Goal: Information Seeking & Learning: Check status

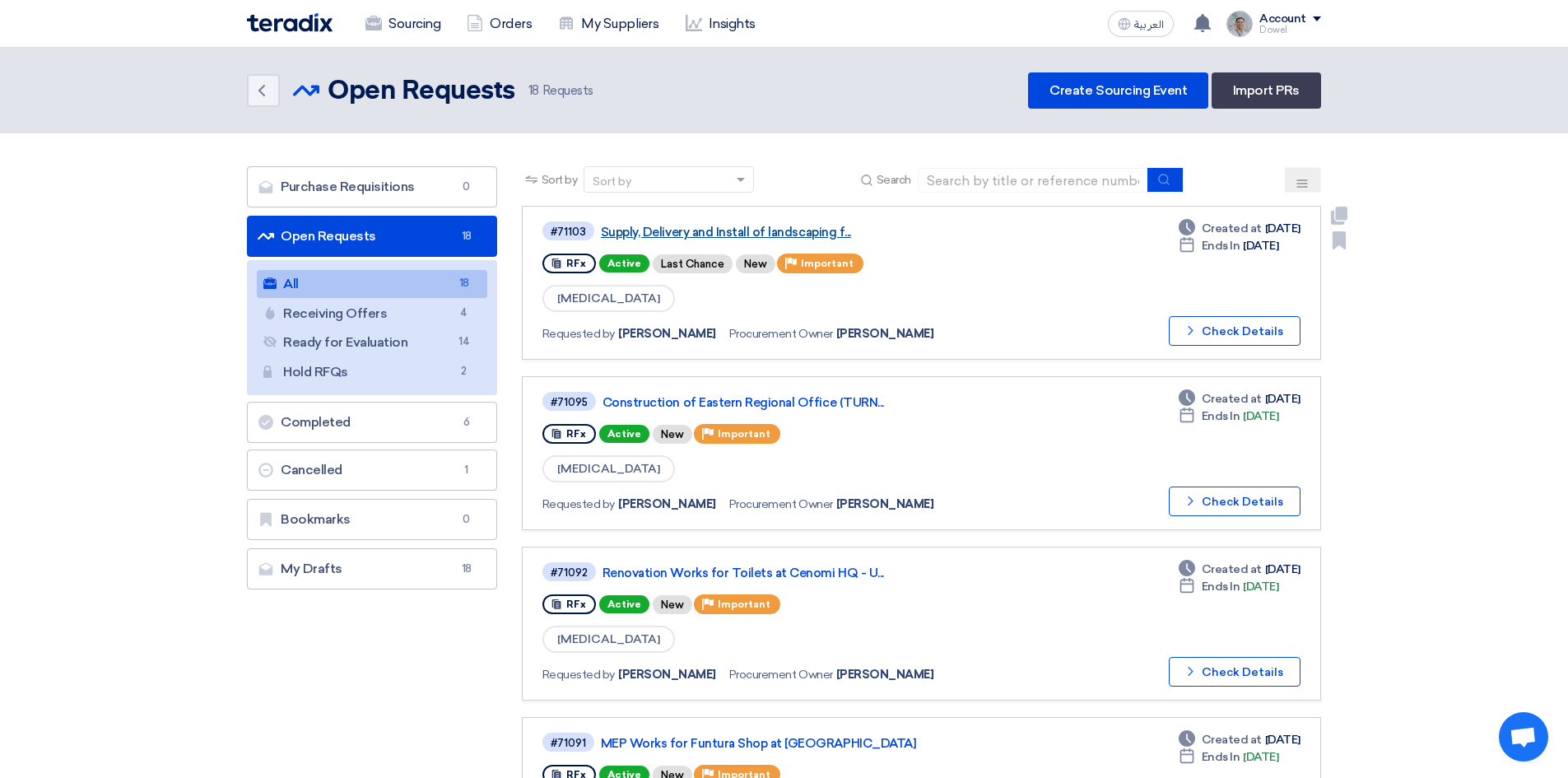
click at [744, 234] on link "Supply, Delivery and Install of landscaping f..." at bounding box center [806, 232] width 411 height 15
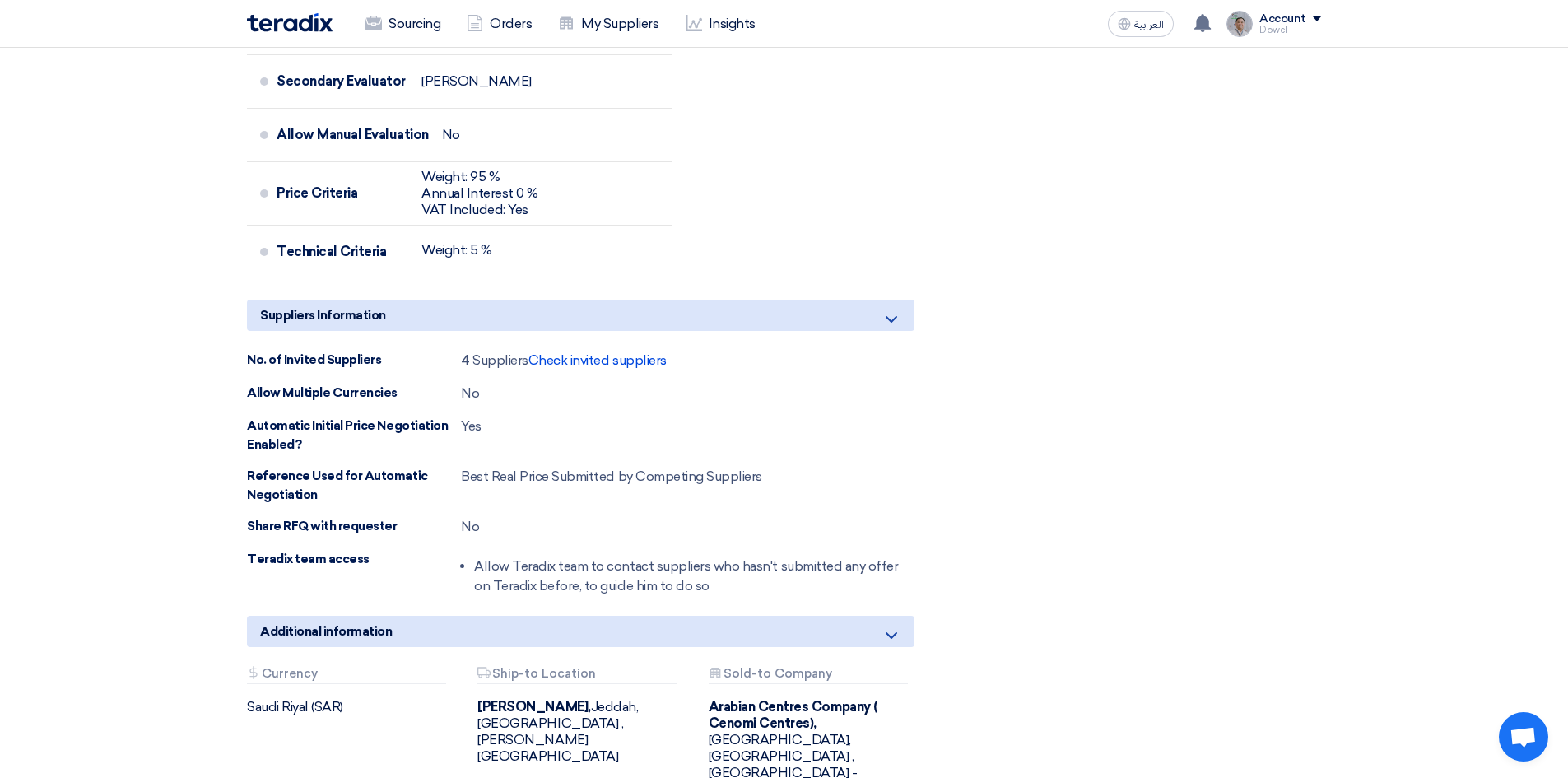
scroll to position [1646, 0]
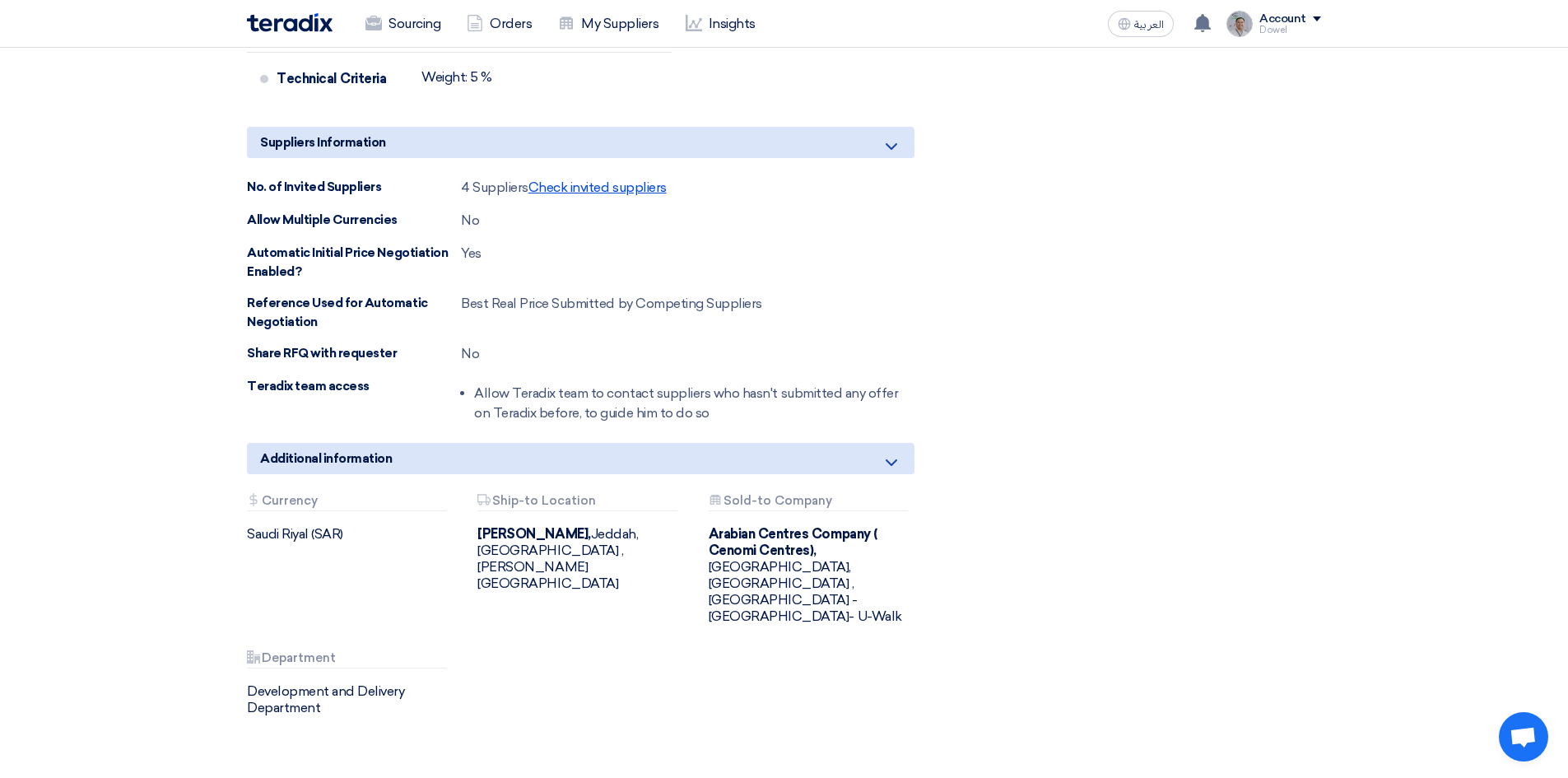
click at [576, 180] on span "Check invited suppliers" at bounding box center [597, 188] width 138 height 16
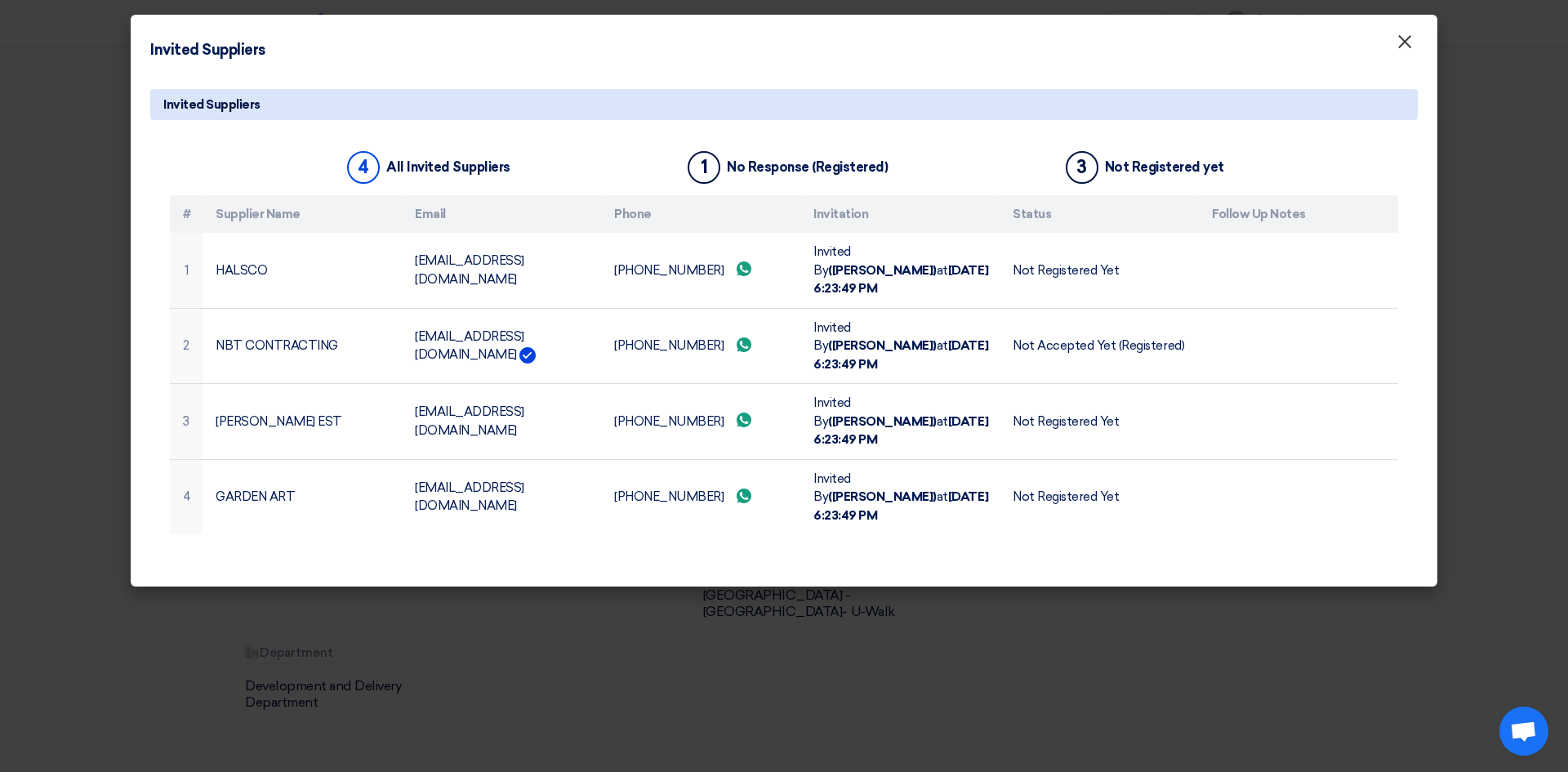
click at [1410, 52] on span "×" at bounding box center [1404, 46] width 17 height 33
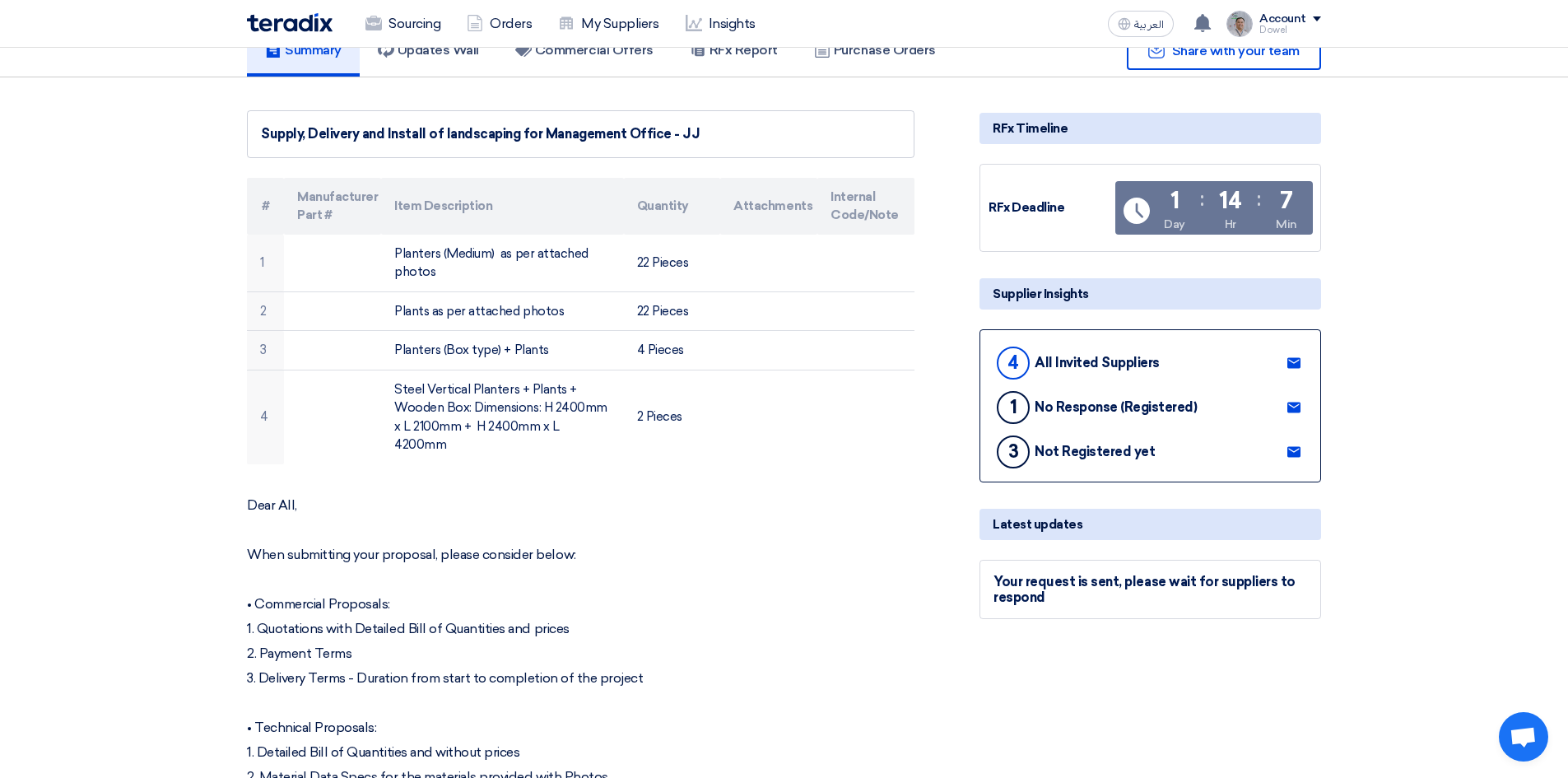
scroll to position [0, 0]
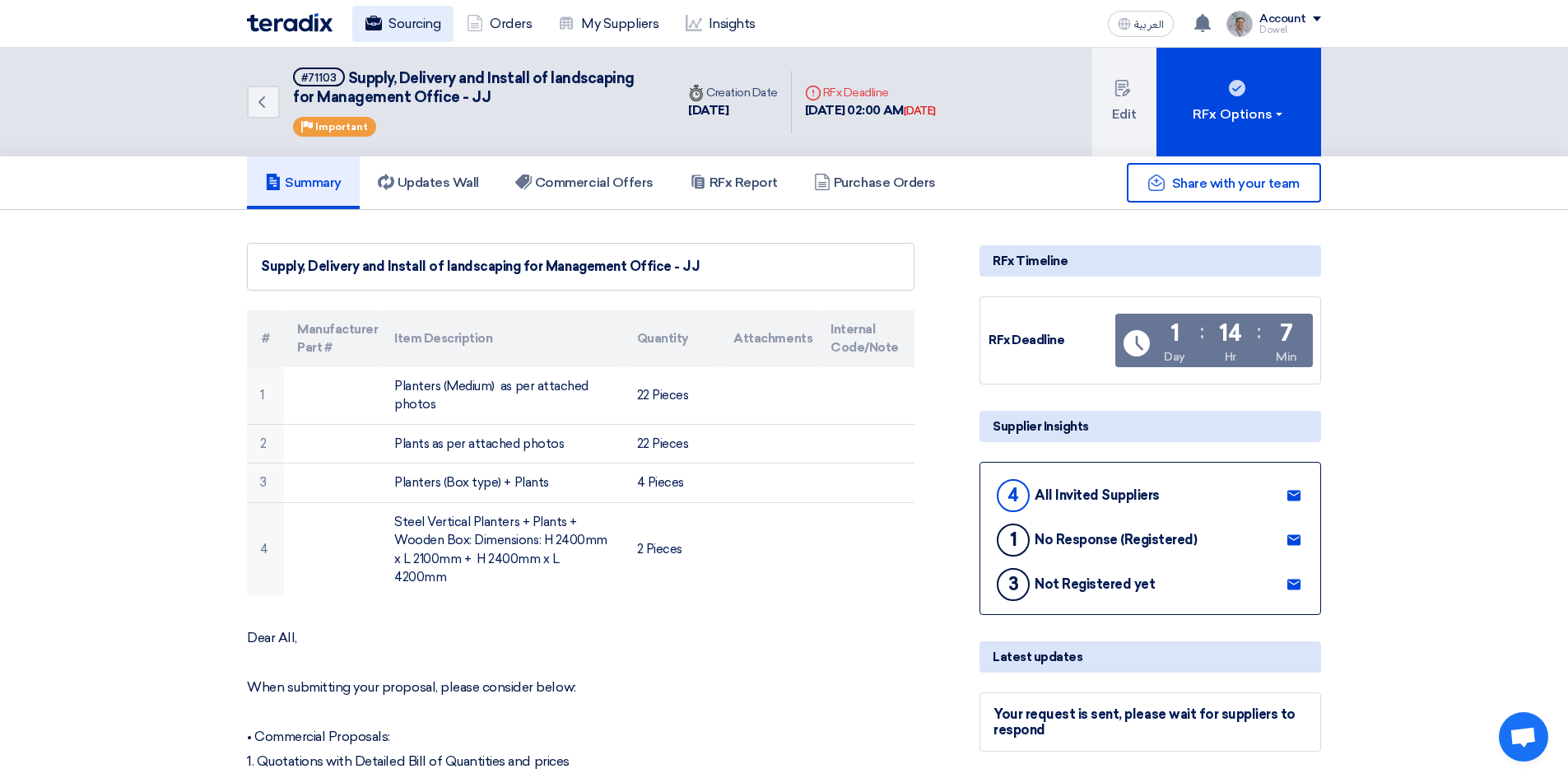
click at [421, 31] on link "Sourcing" at bounding box center [403, 24] width 101 height 36
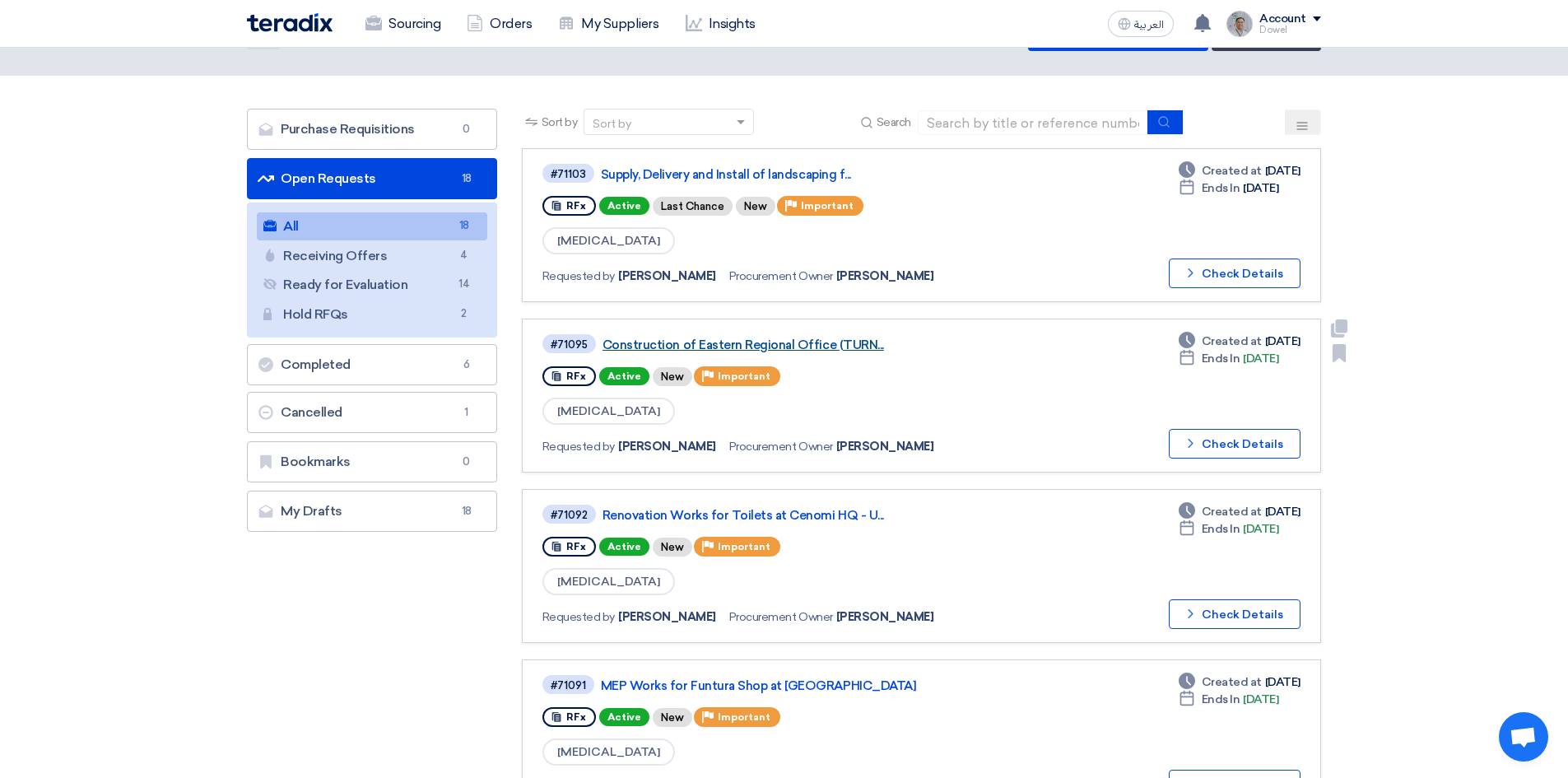
scroll to position [83, 0]
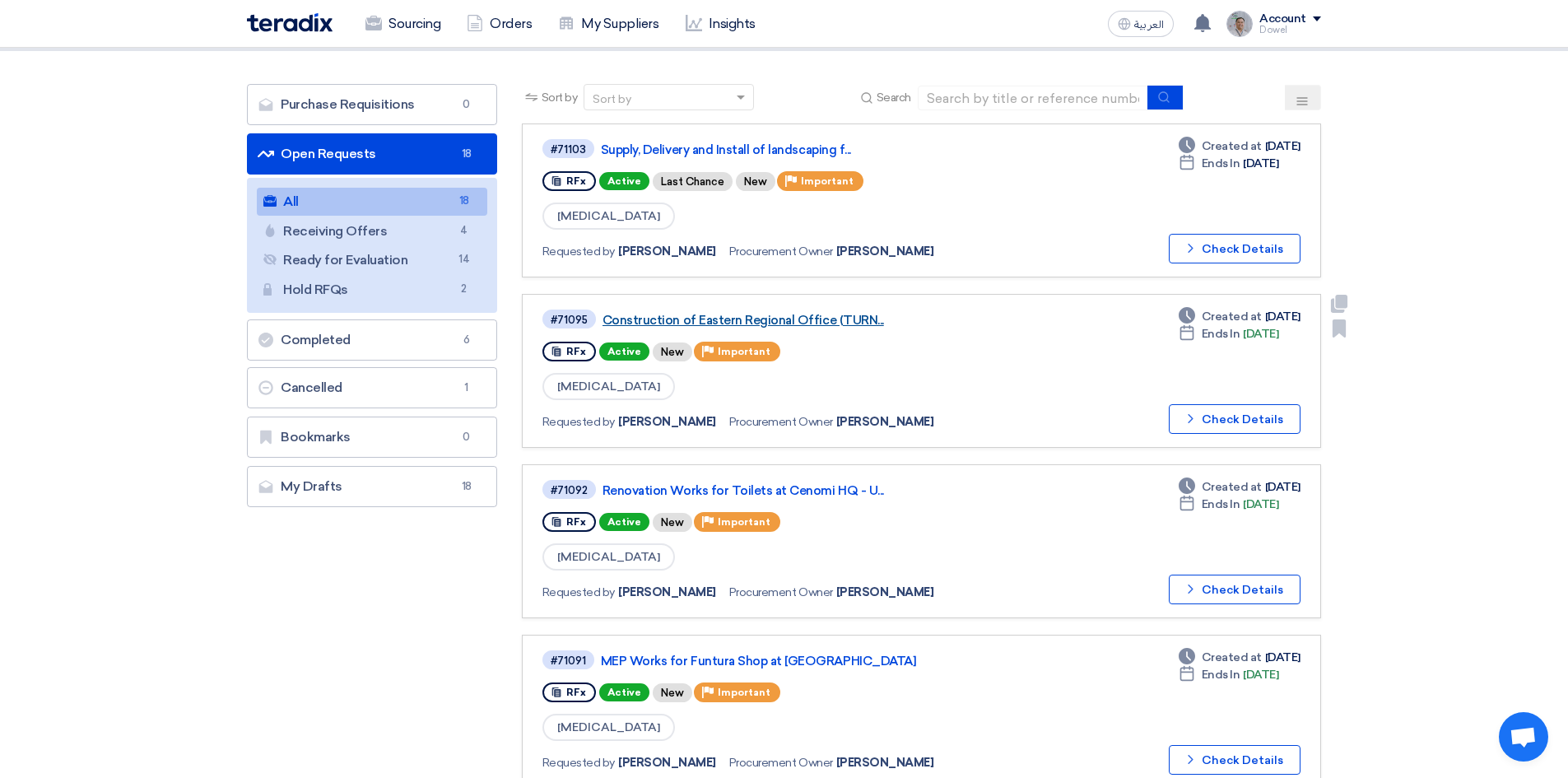
click at [790, 321] on link "Construction of Eastern Regional Office (TURN..." at bounding box center [807, 319] width 411 height 15
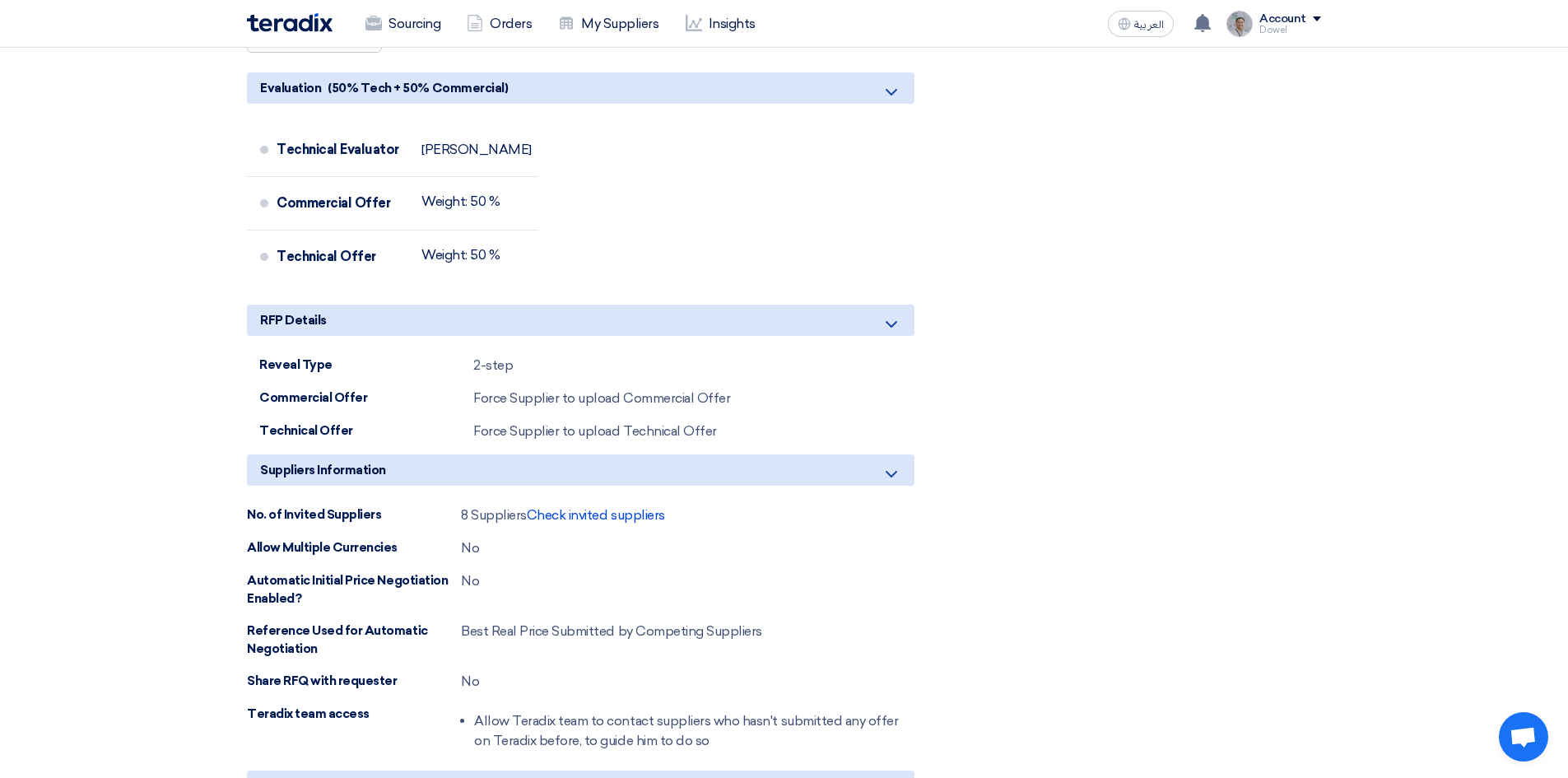
scroll to position [1894, 0]
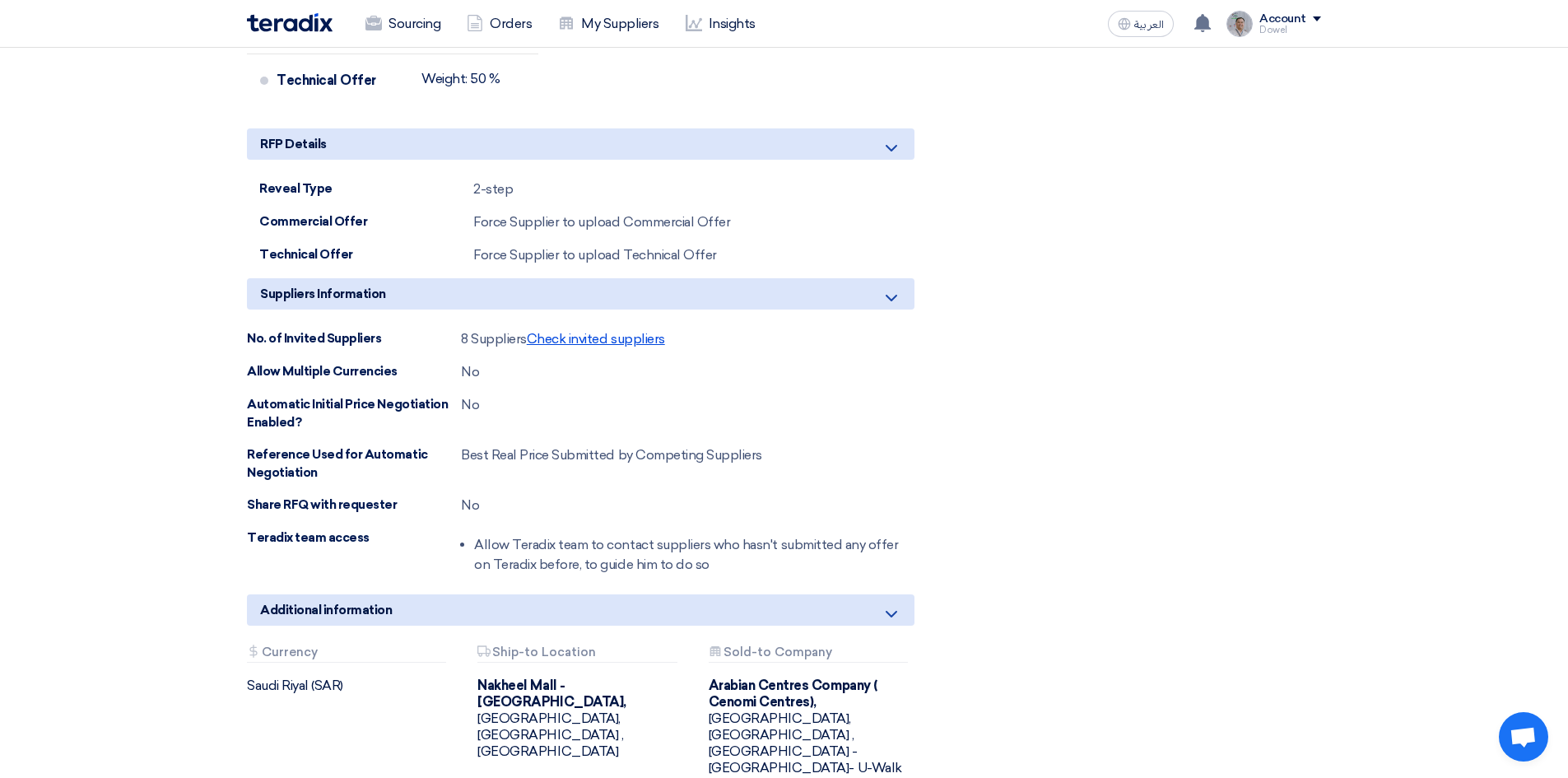
click at [599, 331] on span "Check invited suppliers" at bounding box center [595, 339] width 138 height 16
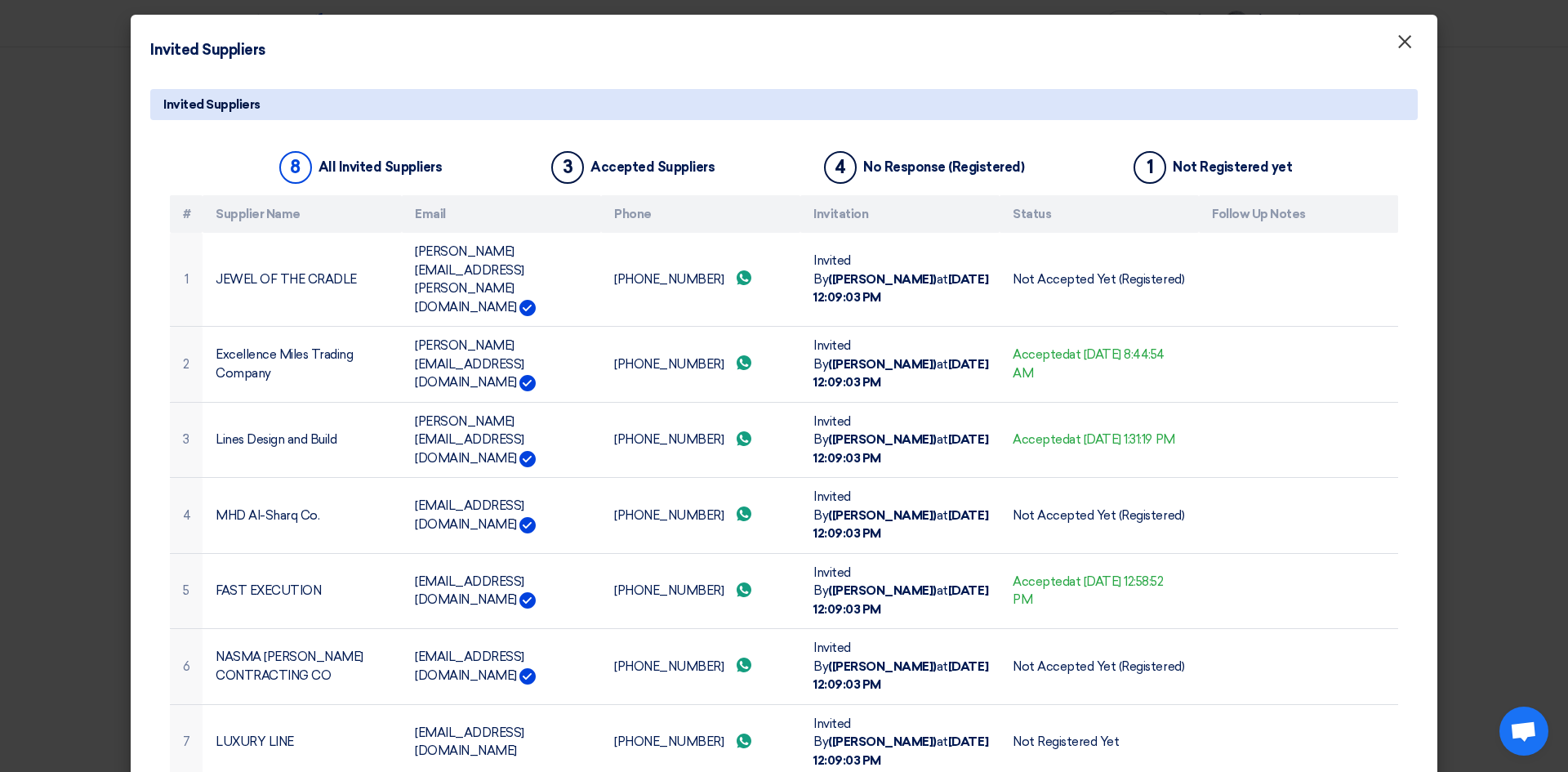
click at [1405, 41] on span "×" at bounding box center [1404, 46] width 17 height 33
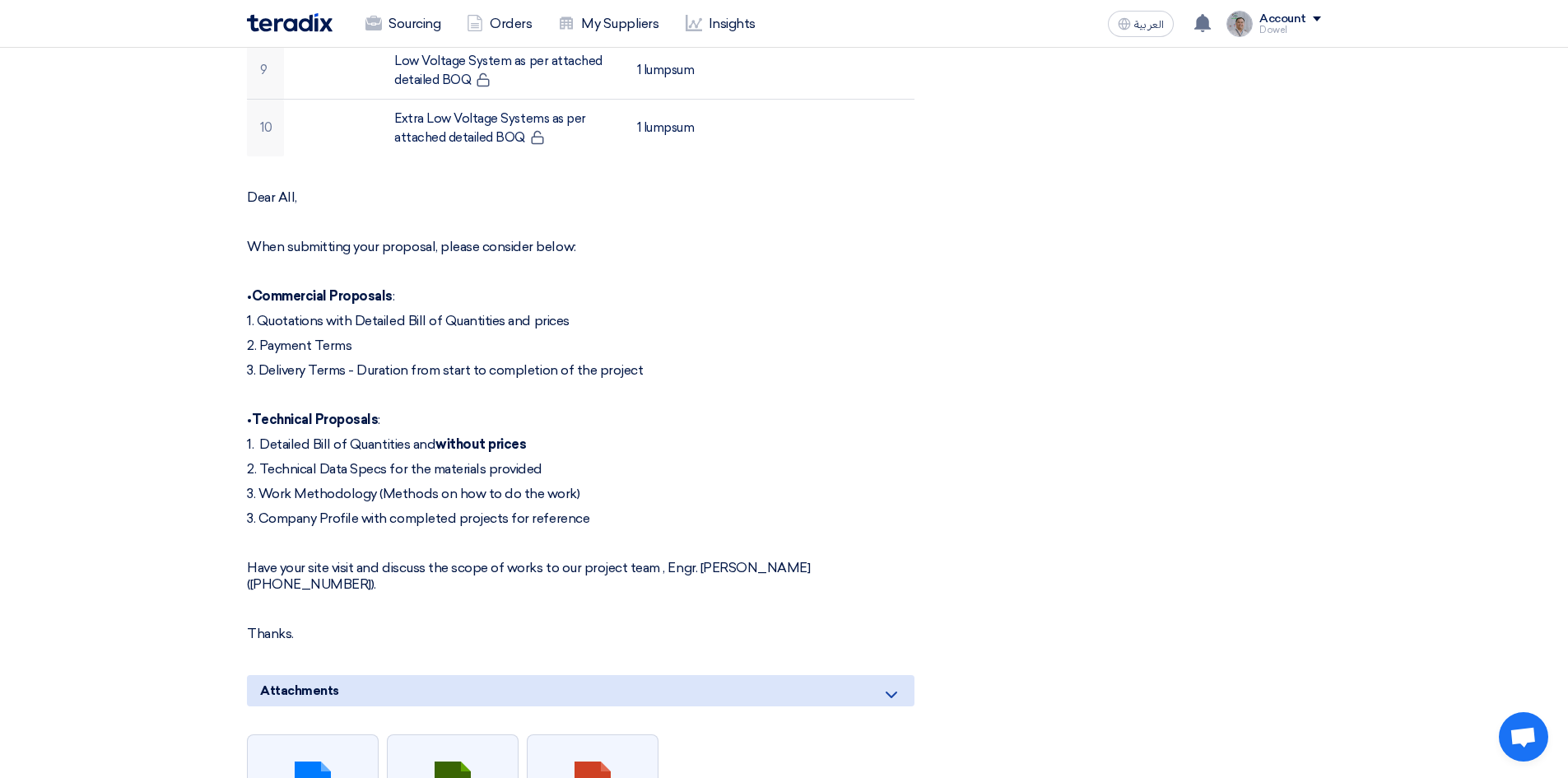
scroll to position [577, 0]
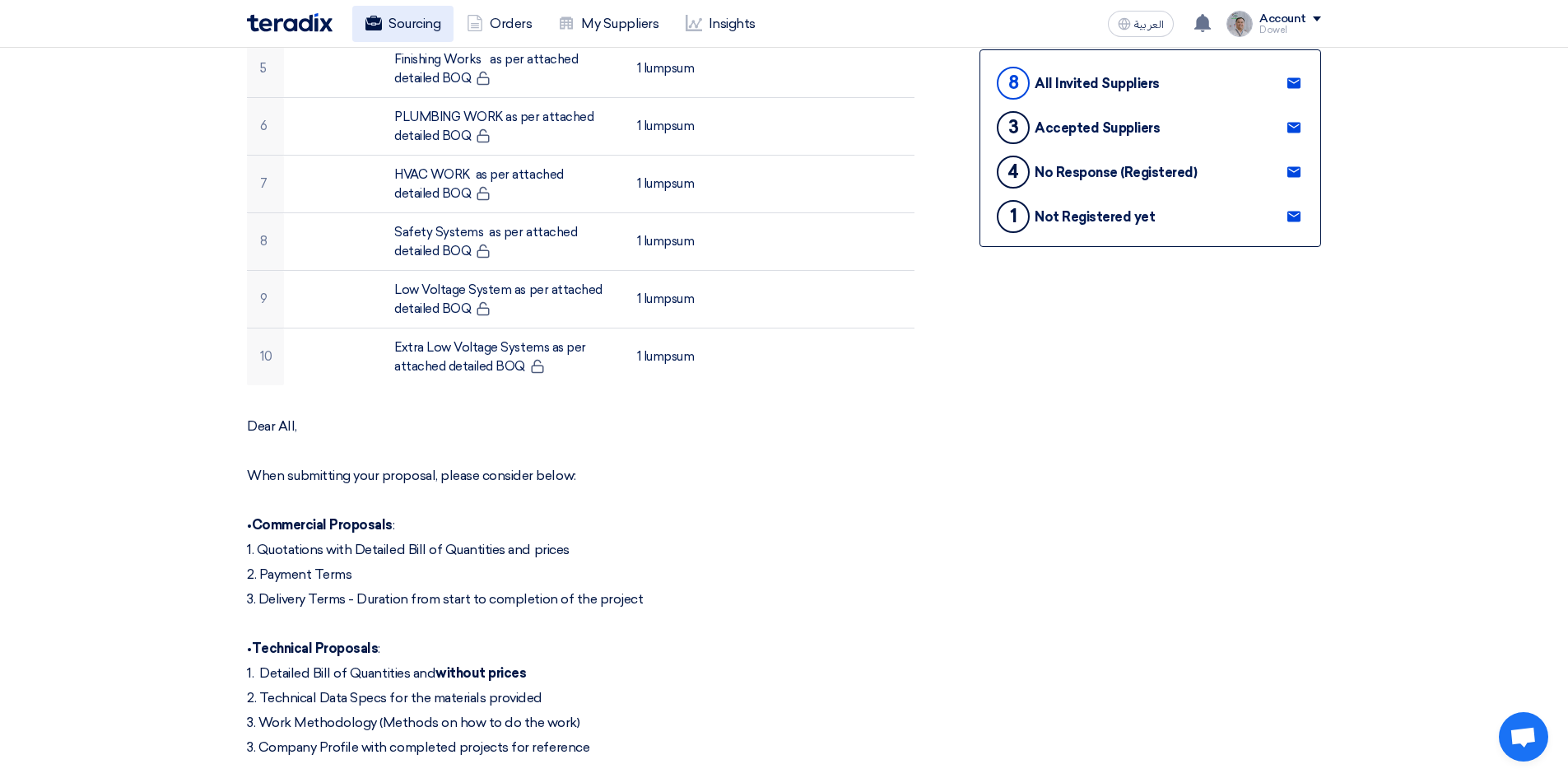
click at [420, 28] on link "Sourcing" at bounding box center [403, 24] width 101 height 36
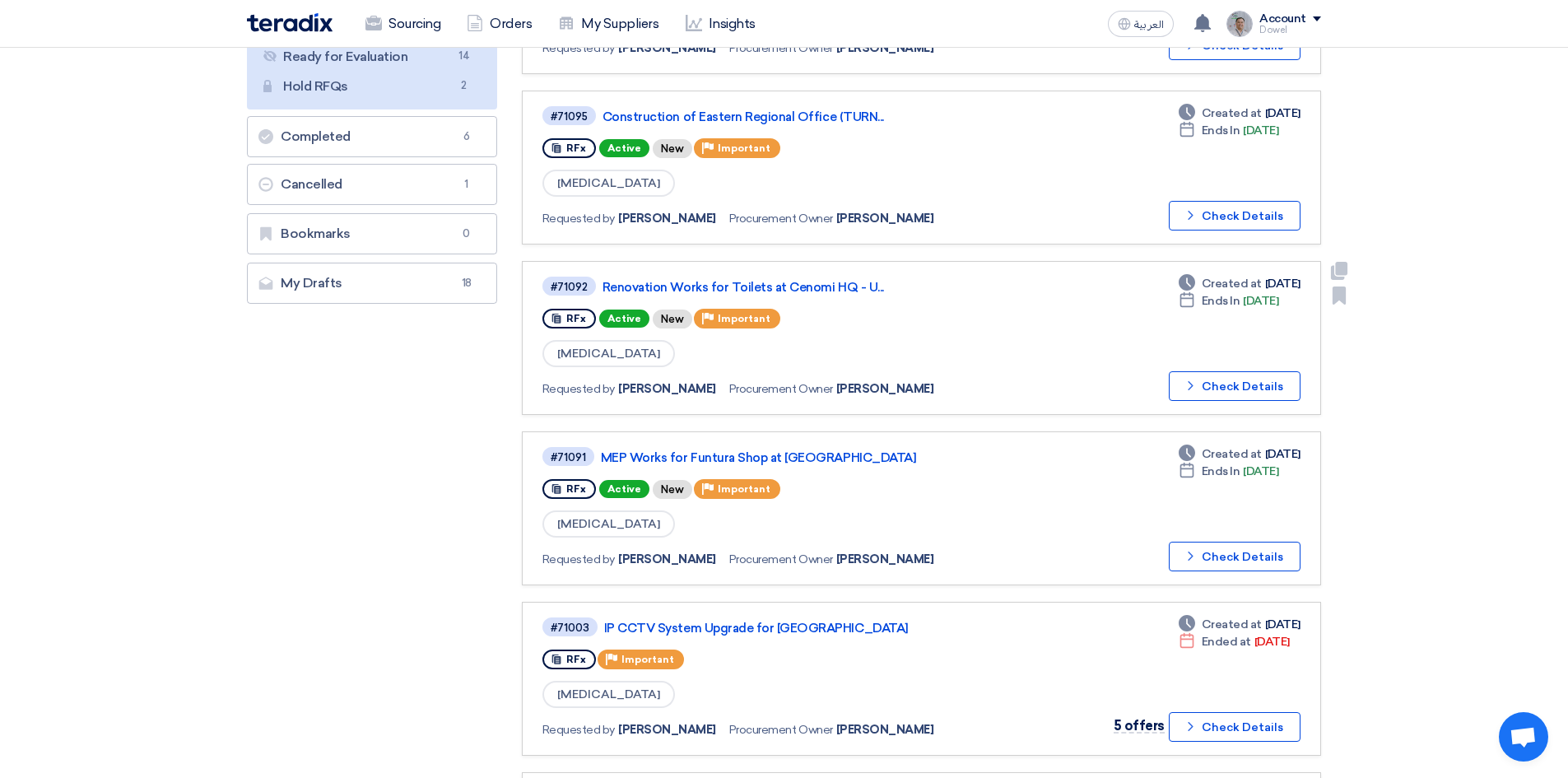
scroll to position [329, 0]
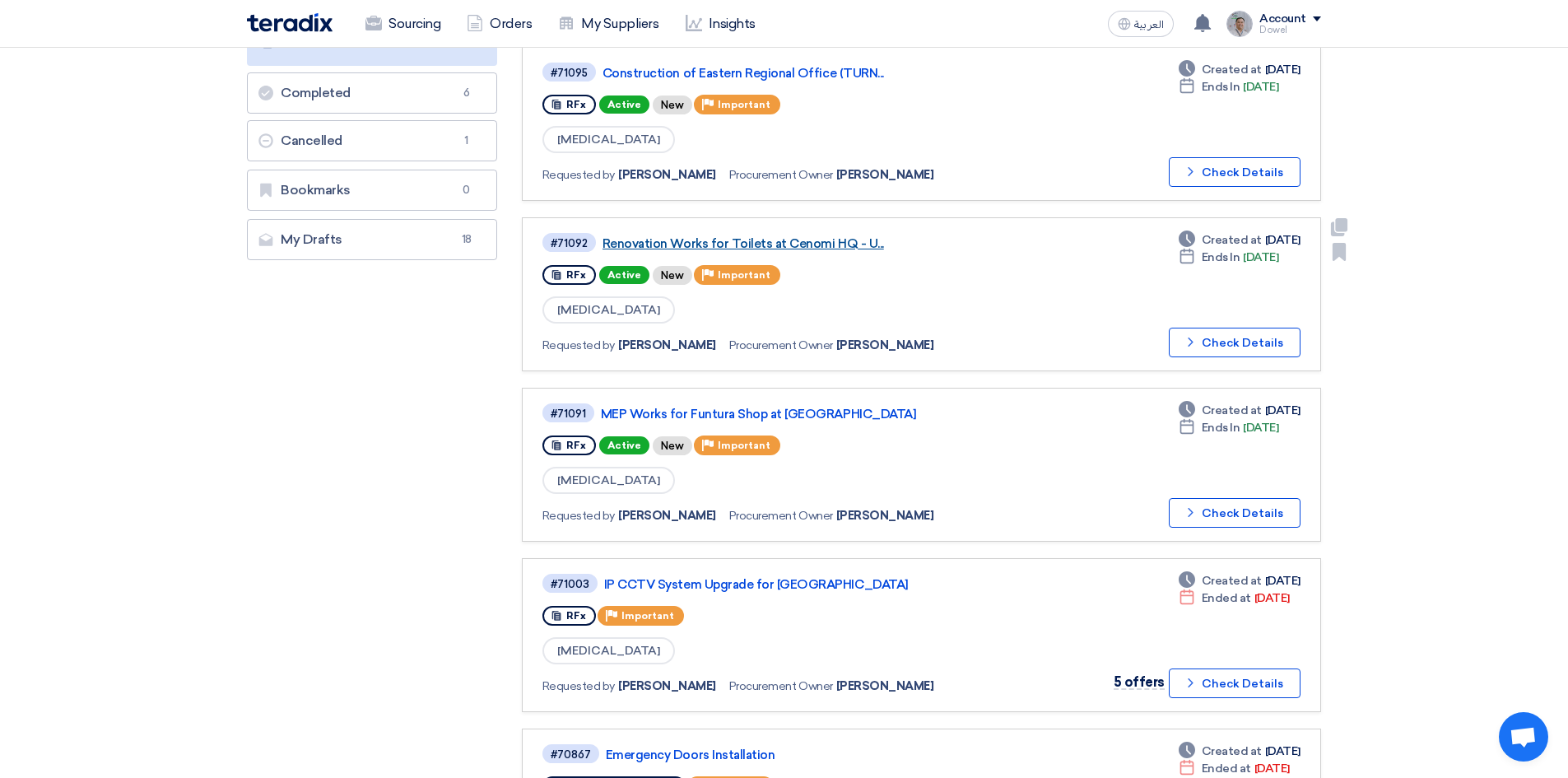
click at [805, 247] on link "Renovation Works for Toilets at Cenomi HQ - U..." at bounding box center [807, 244] width 411 height 15
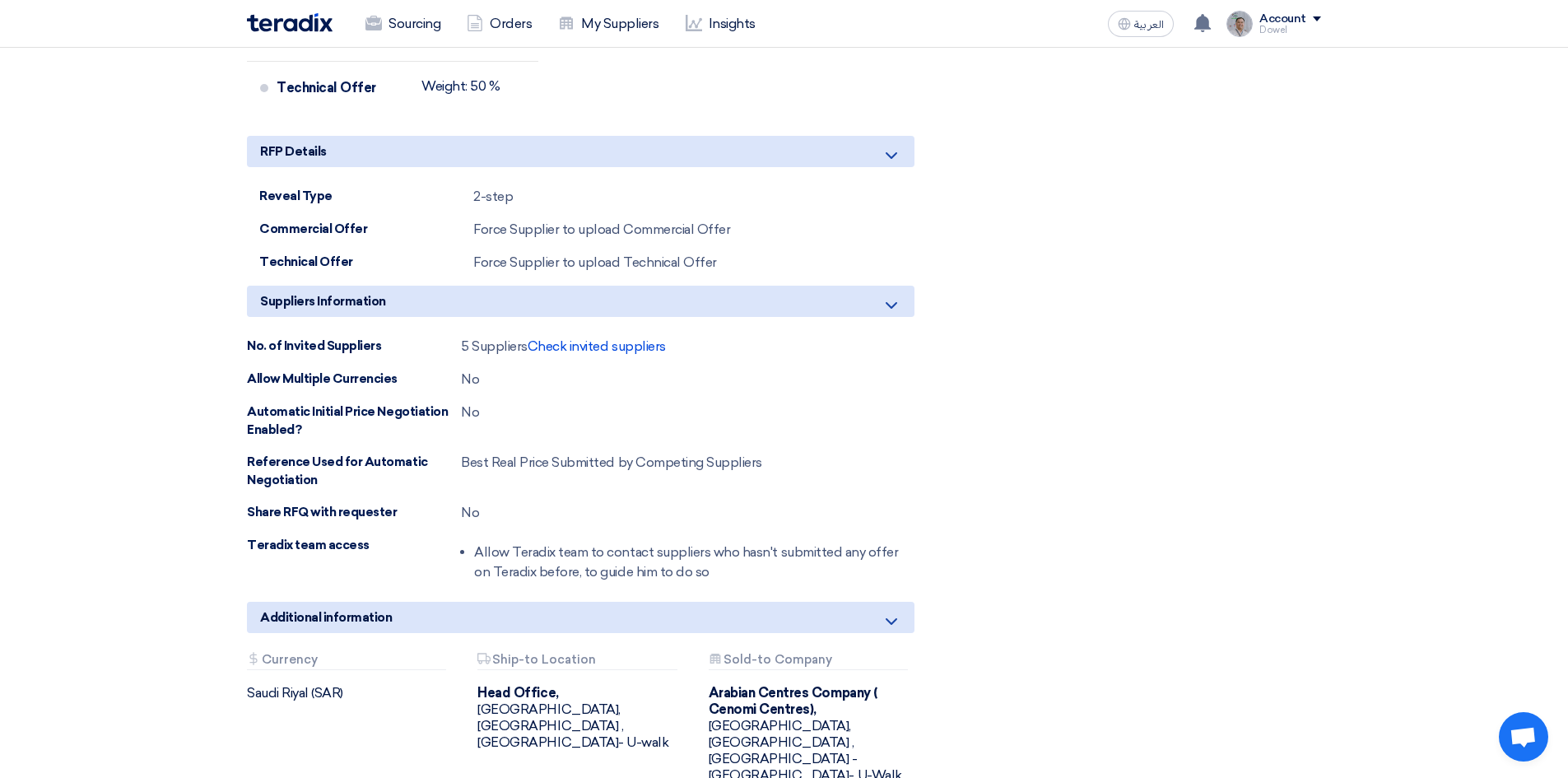
scroll to position [1646, 0]
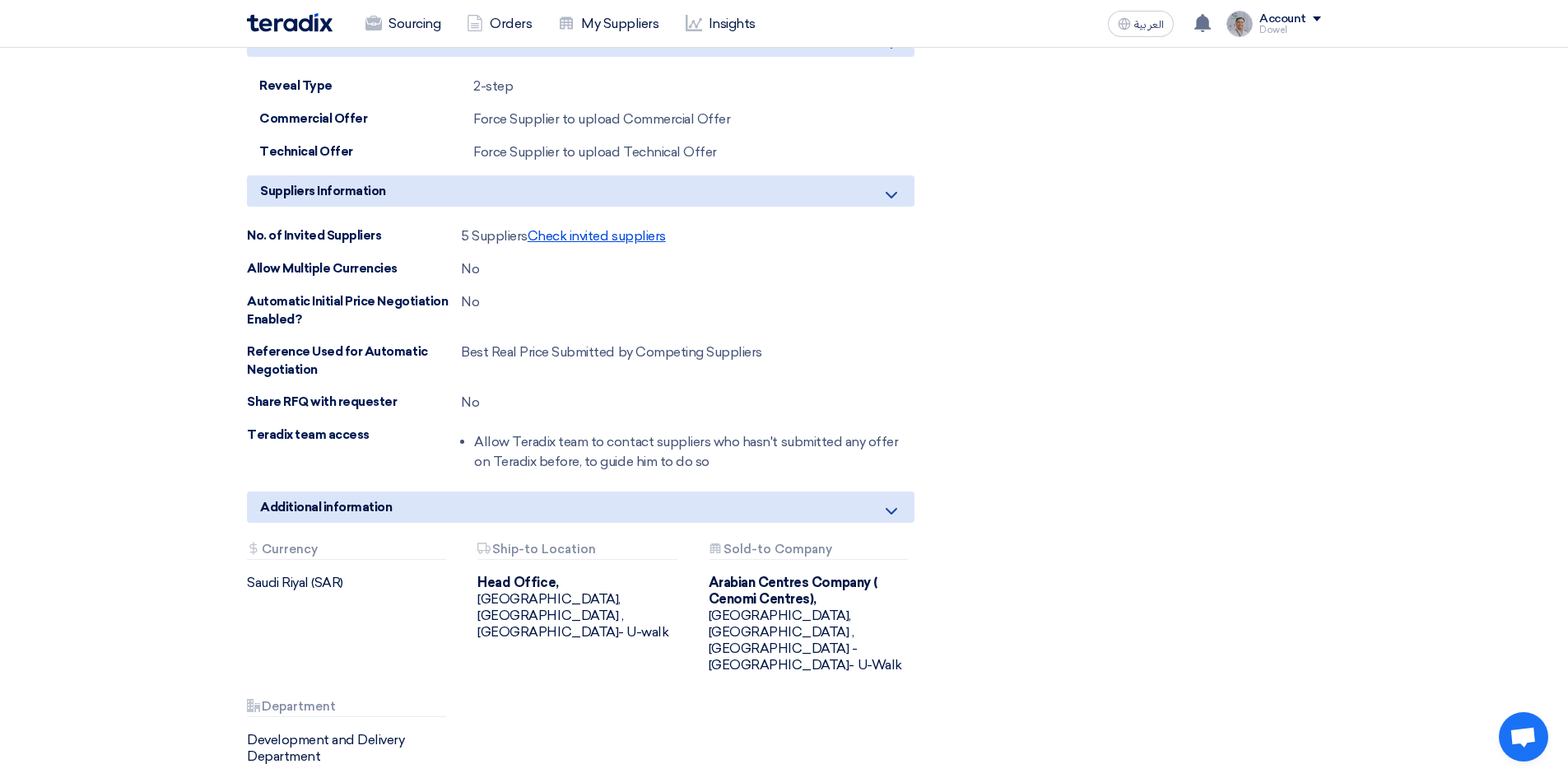
click at [578, 228] on span "Check invited suppliers" at bounding box center [596, 236] width 138 height 16
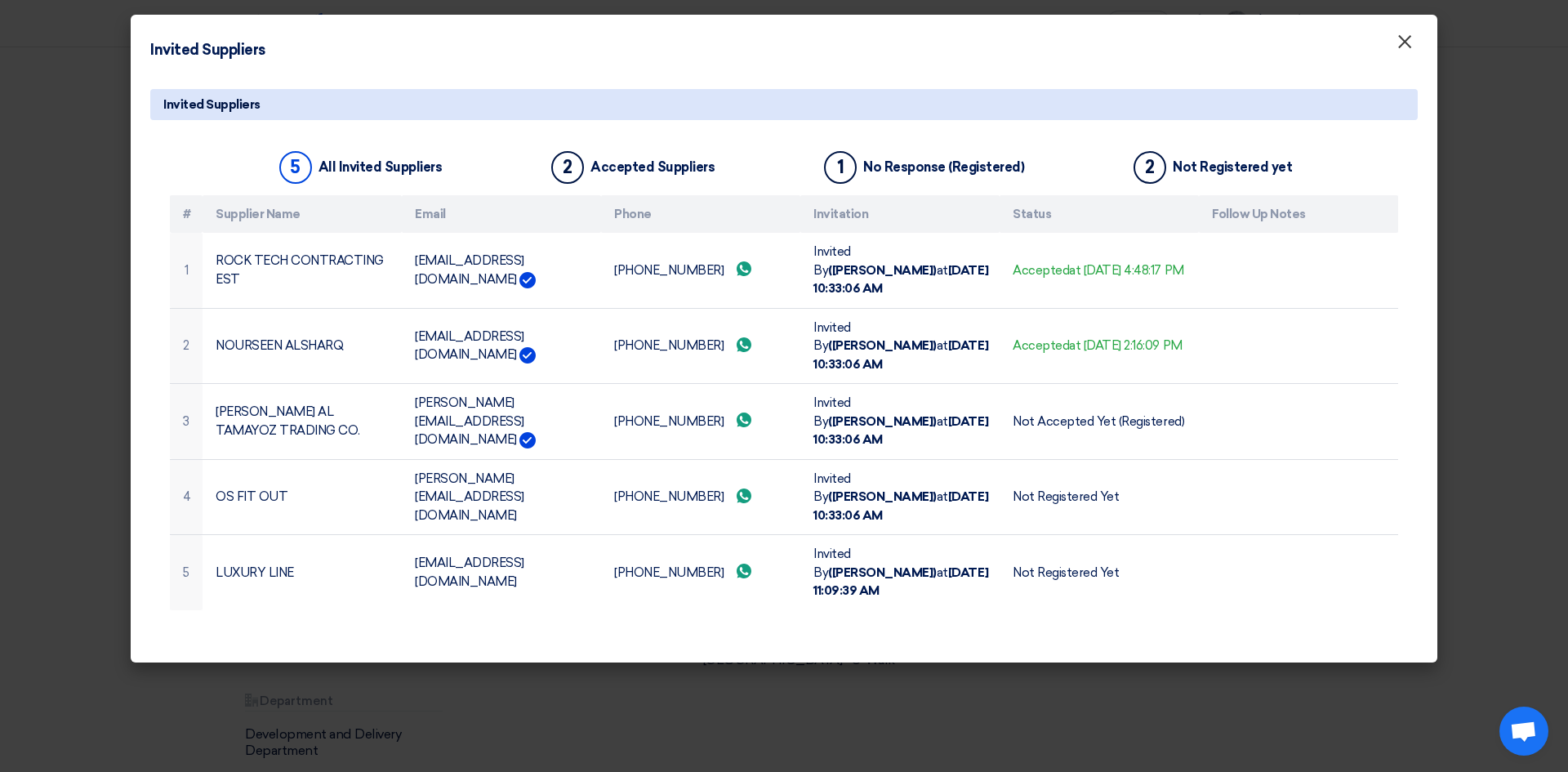
click at [1405, 48] on span "×" at bounding box center [1404, 46] width 17 height 33
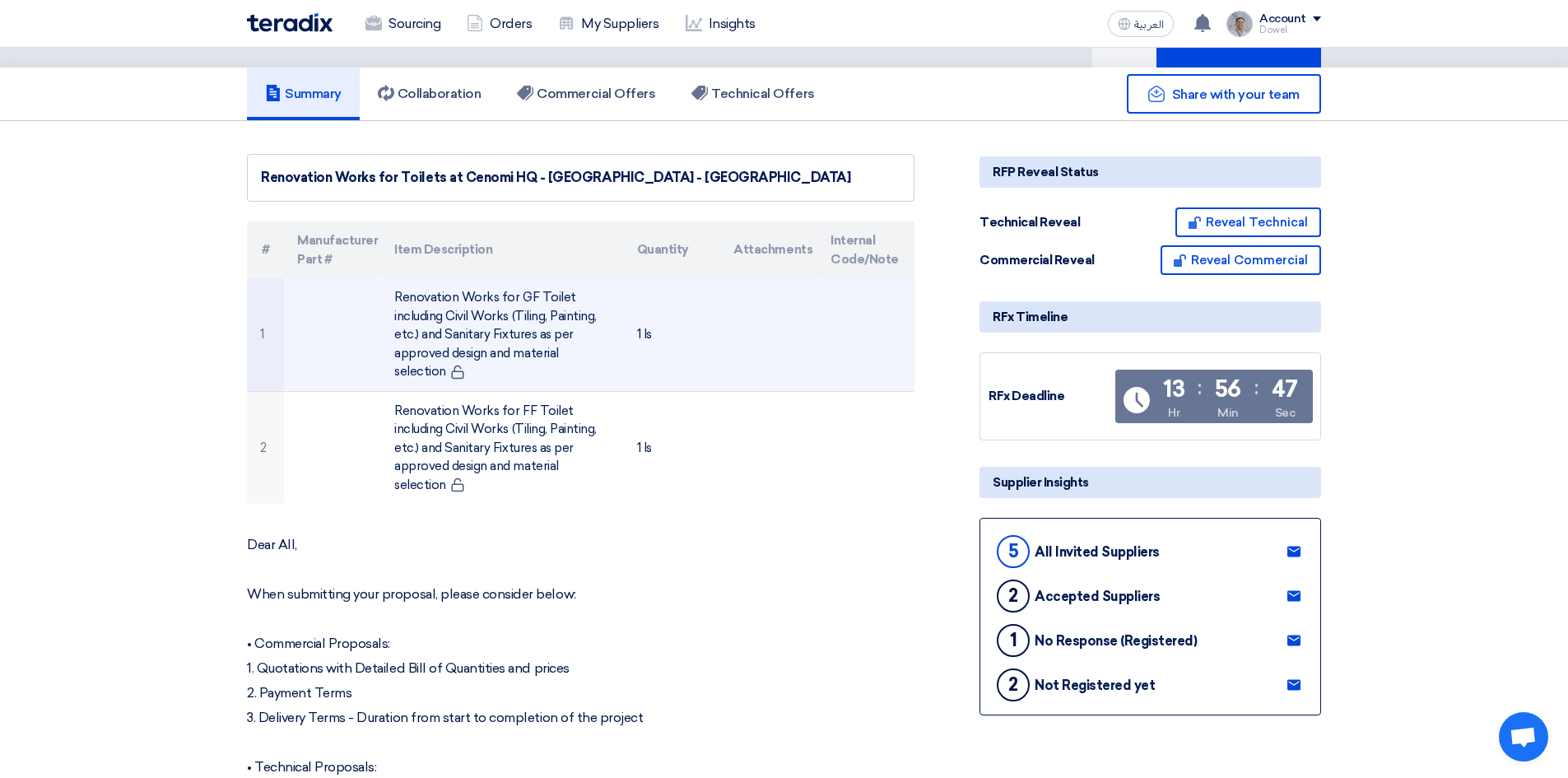
scroll to position [0, 0]
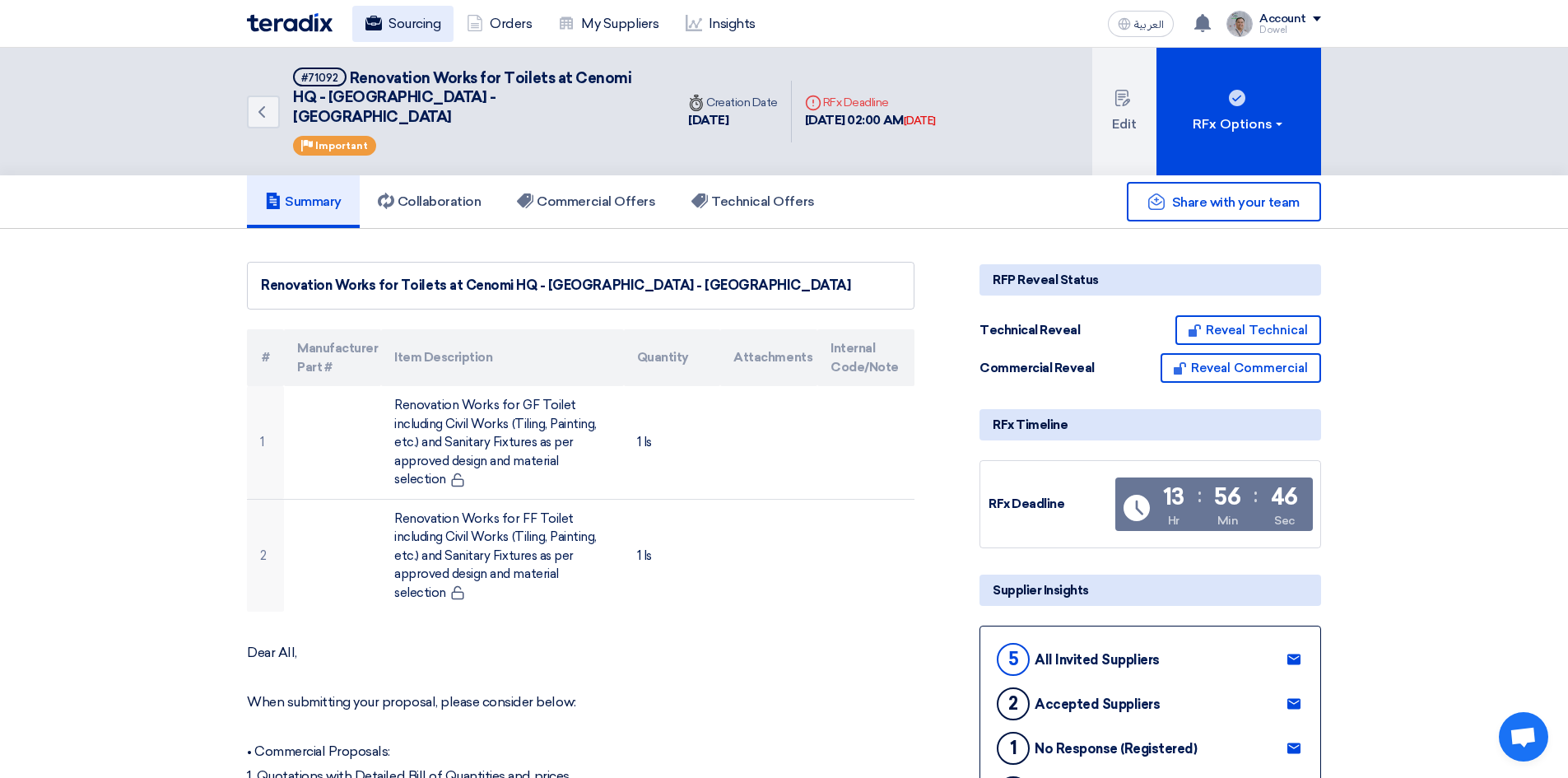
click at [420, 29] on link "Sourcing" at bounding box center [403, 24] width 101 height 36
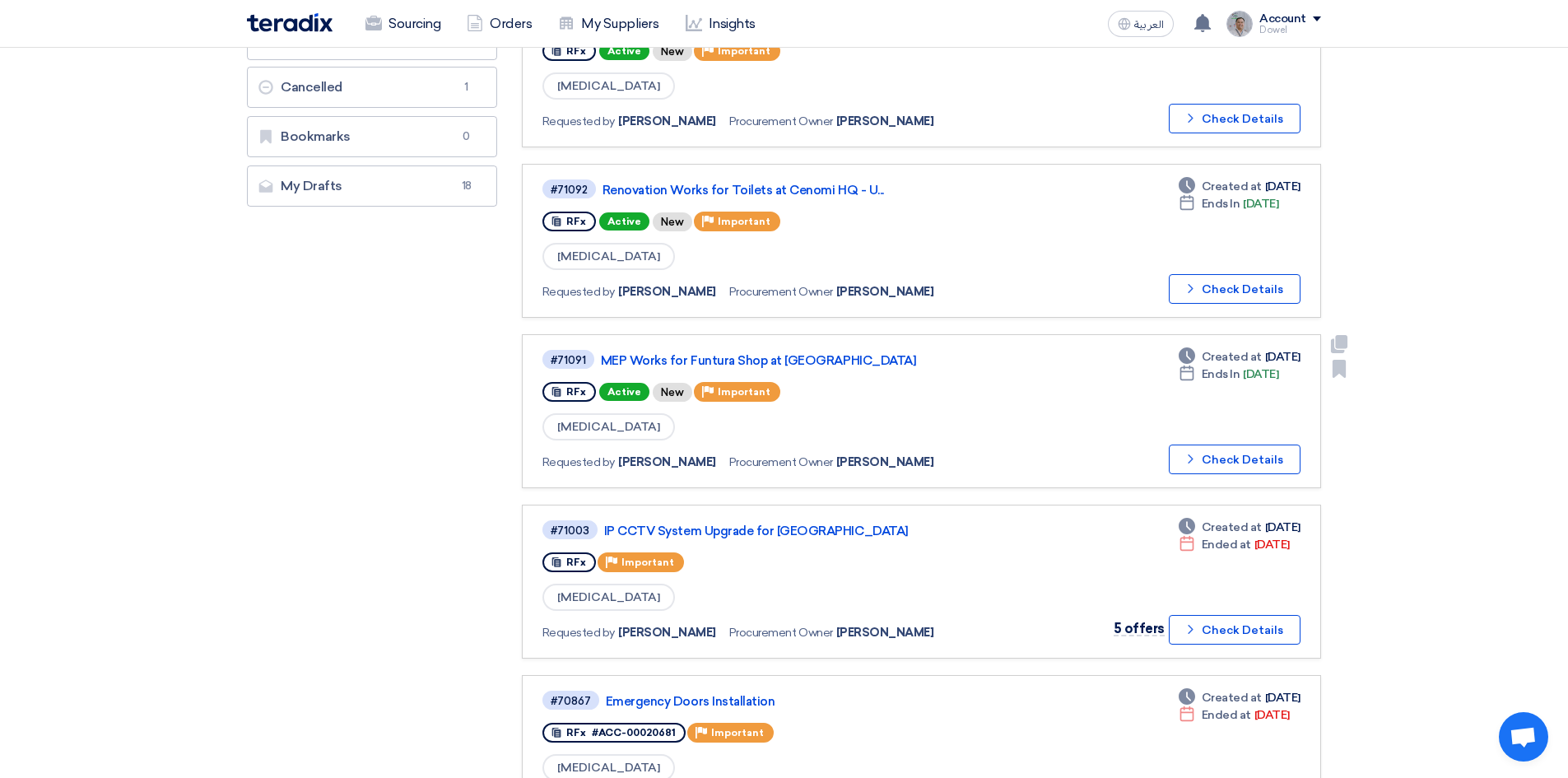
scroll to position [412, 0]
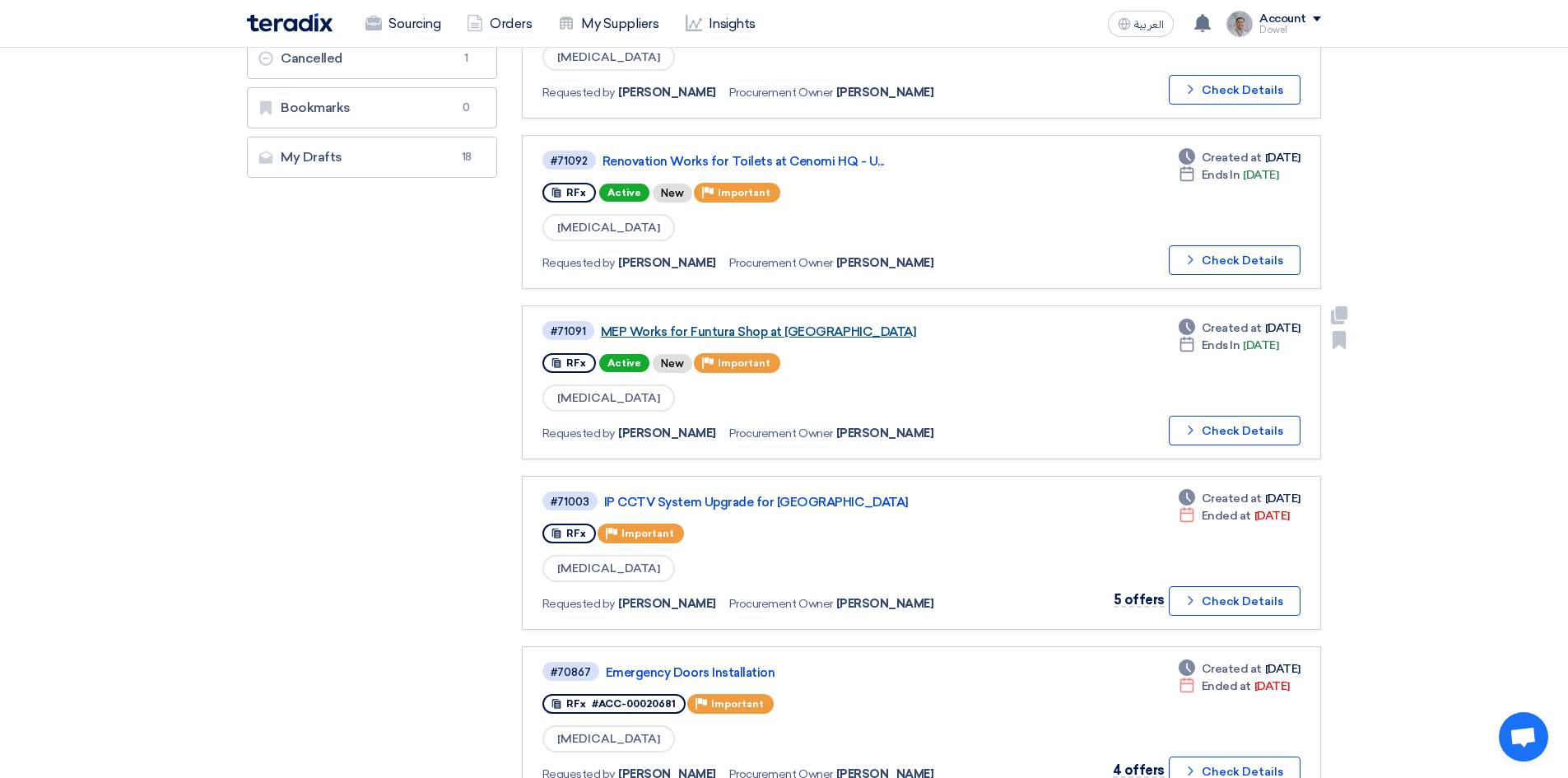
click at [747, 330] on link "MEP Works for Funtura Shop at [GEOGRAPHIC_DATA]" at bounding box center [806, 331] width 411 height 15
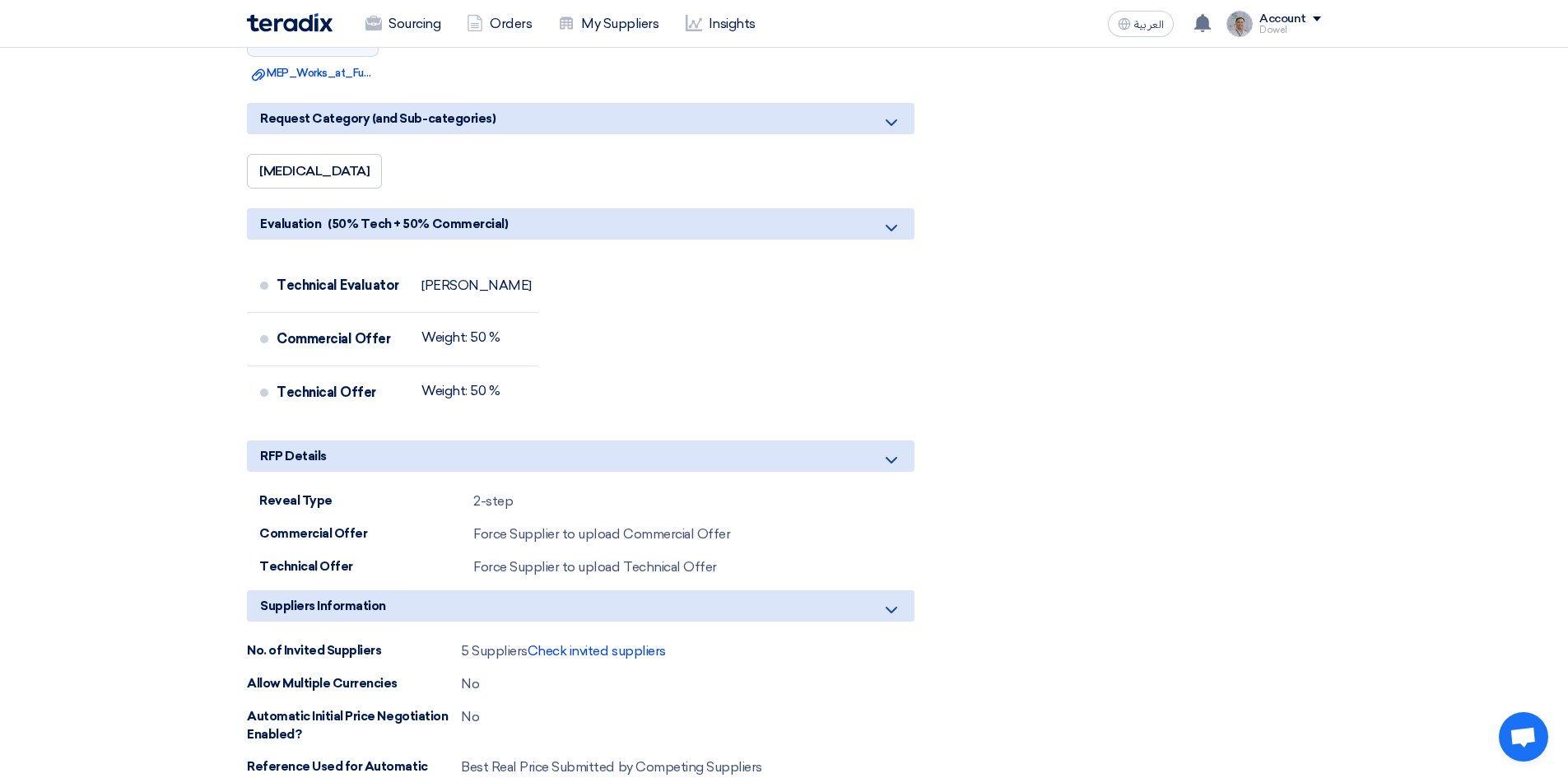
scroll to position [3623, 0]
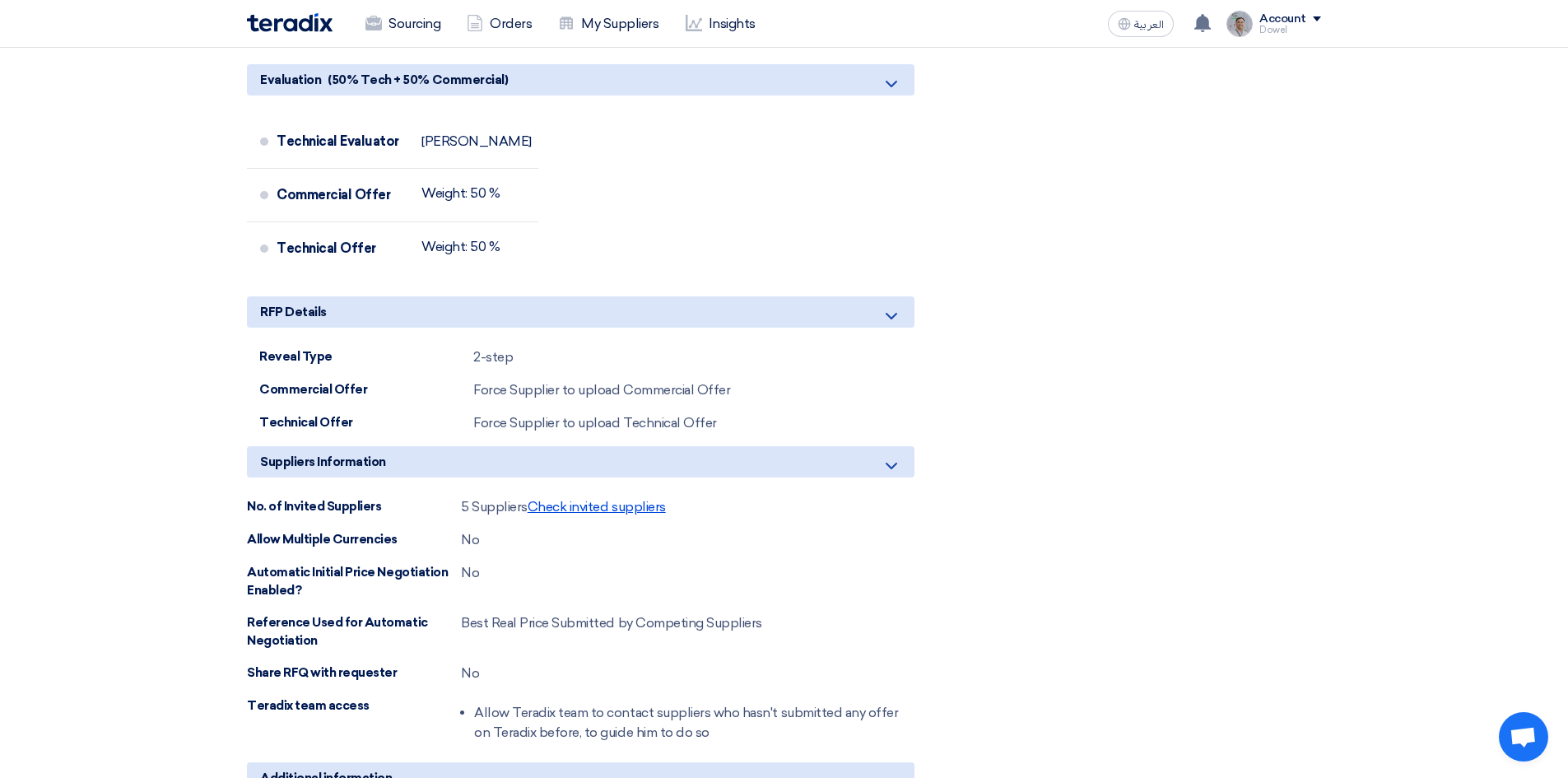
click at [613, 499] on span "Check invited suppliers" at bounding box center [596, 507] width 138 height 16
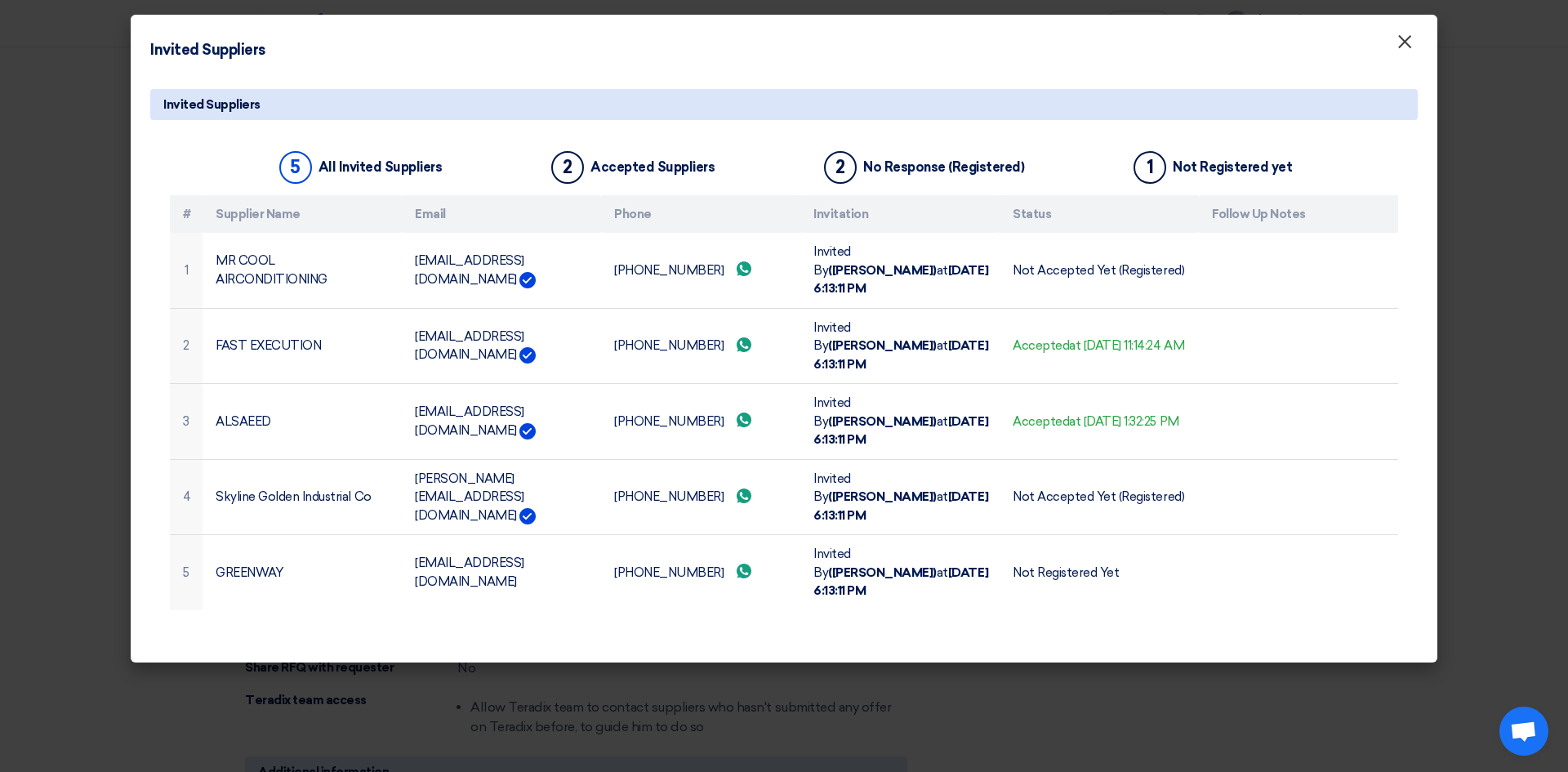
click at [1407, 48] on span "×" at bounding box center [1404, 46] width 17 height 33
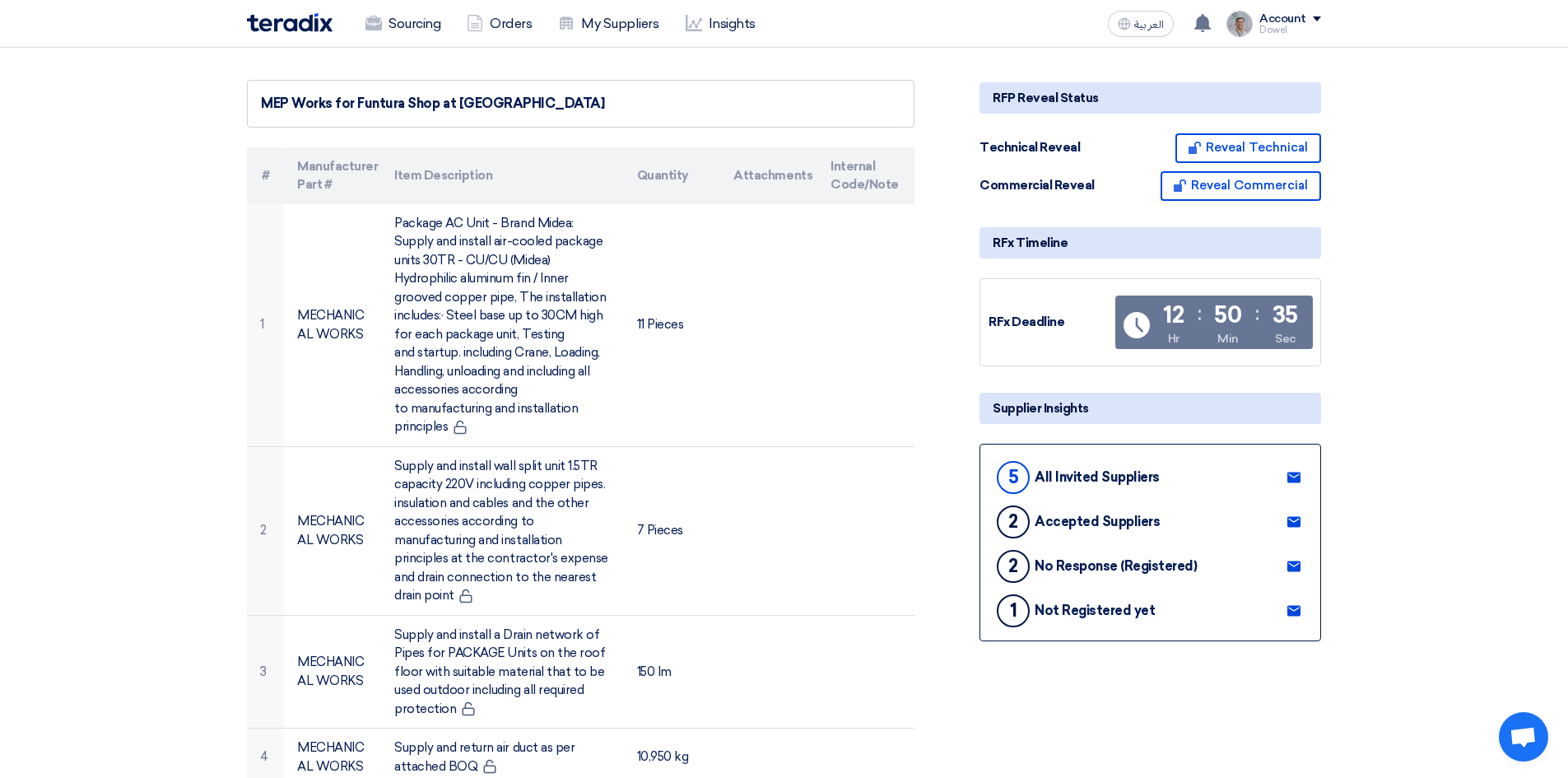
scroll to position [0, 0]
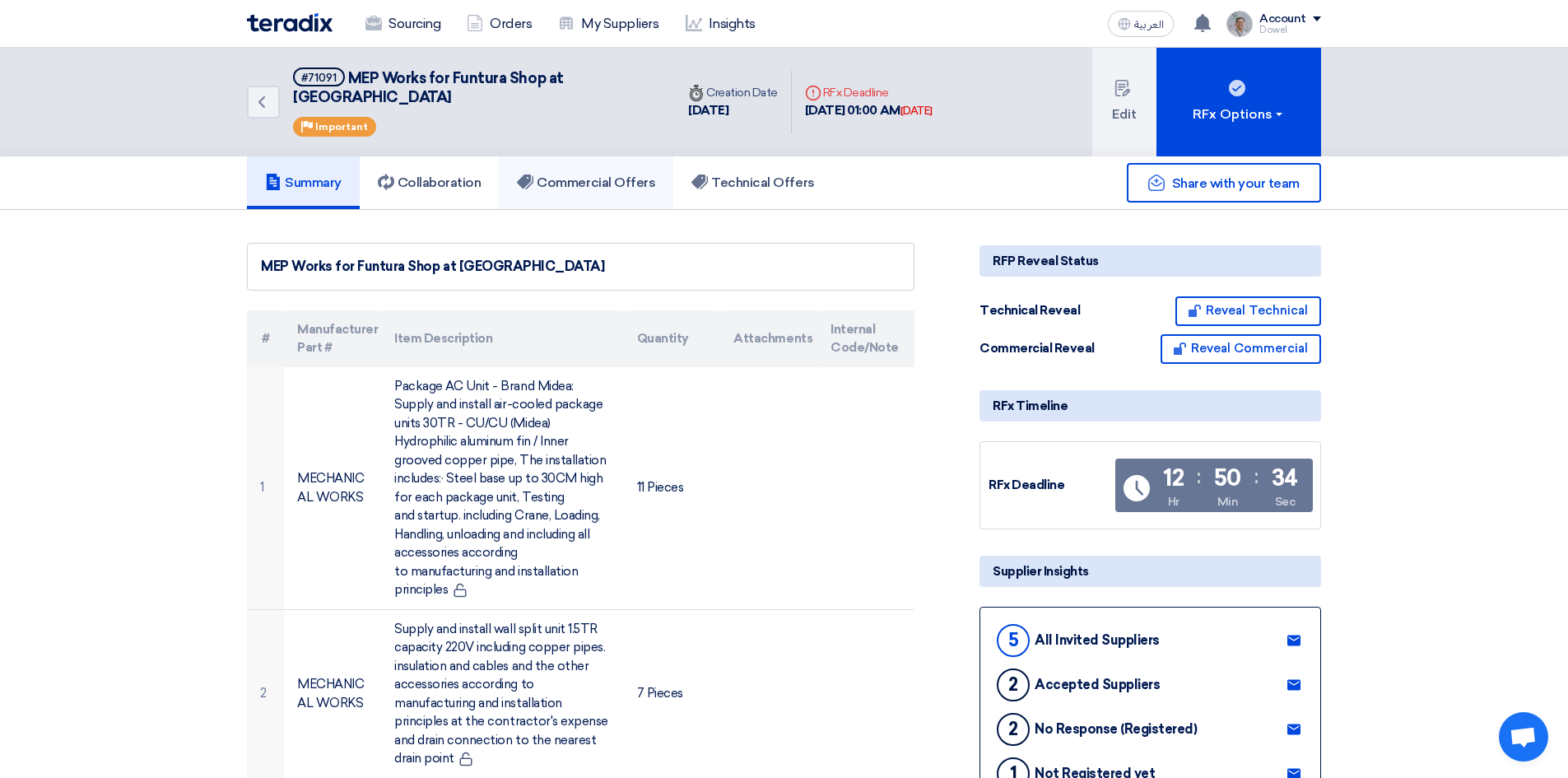
click at [607, 175] on h5 "Commercial Offers" at bounding box center [585, 183] width 138 height 17
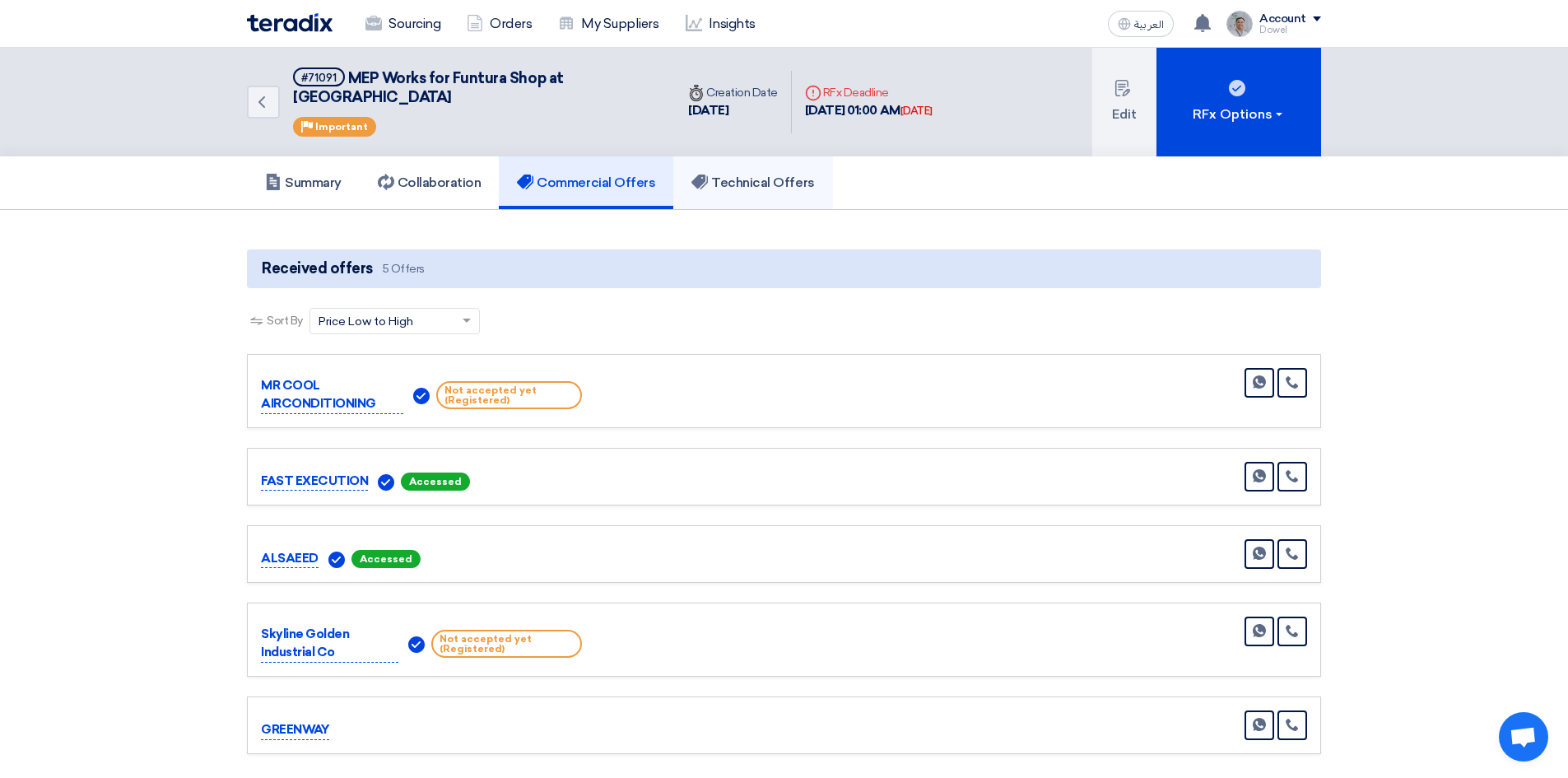
click at [775, 175] on h5 "Technical Offers" at bounding box center [752, 183] width 123 height 17
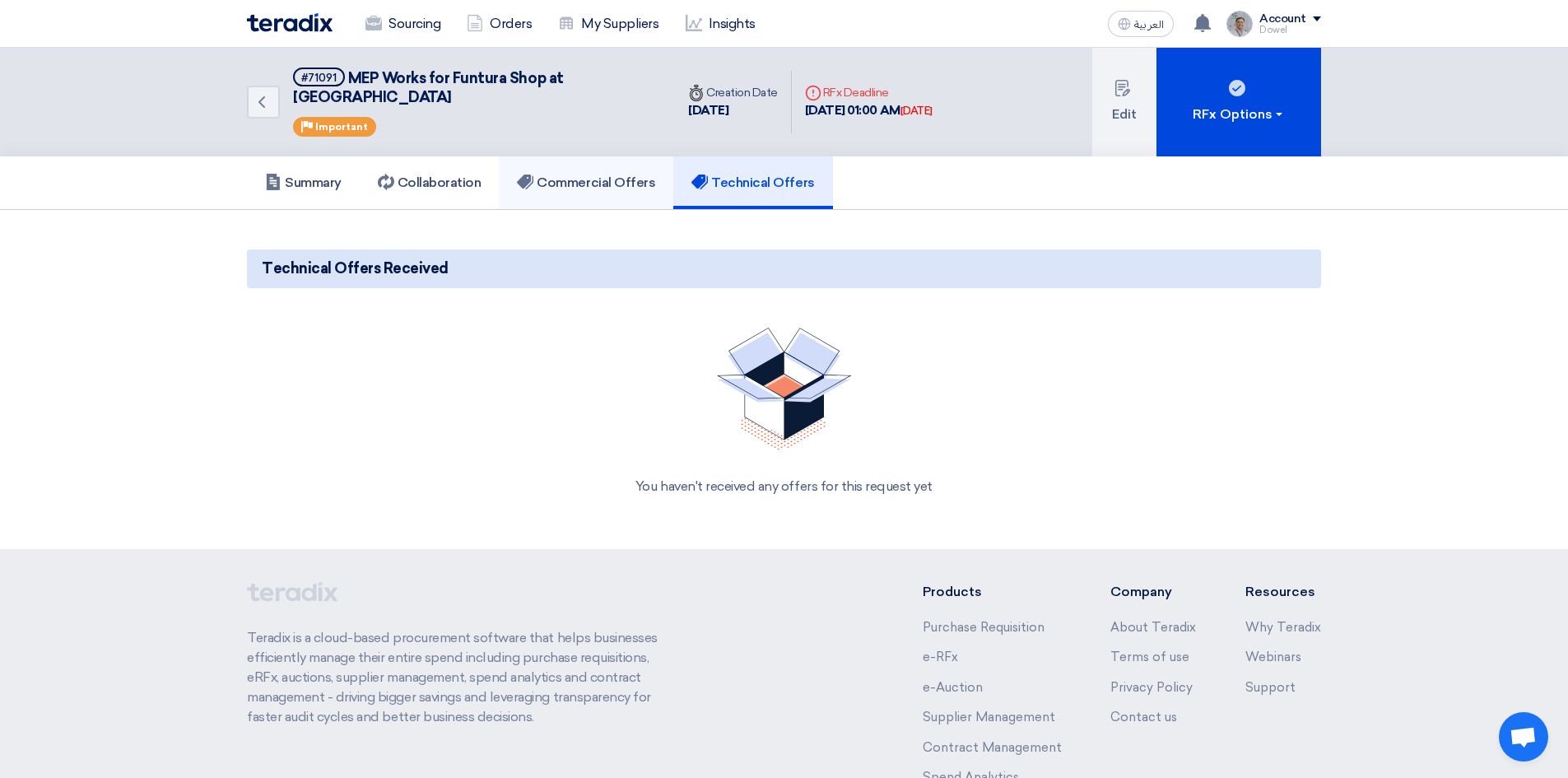
click at [606, 175] on h5 "Commercial Offers" at bounding box center [585, 183] width 138 height 17
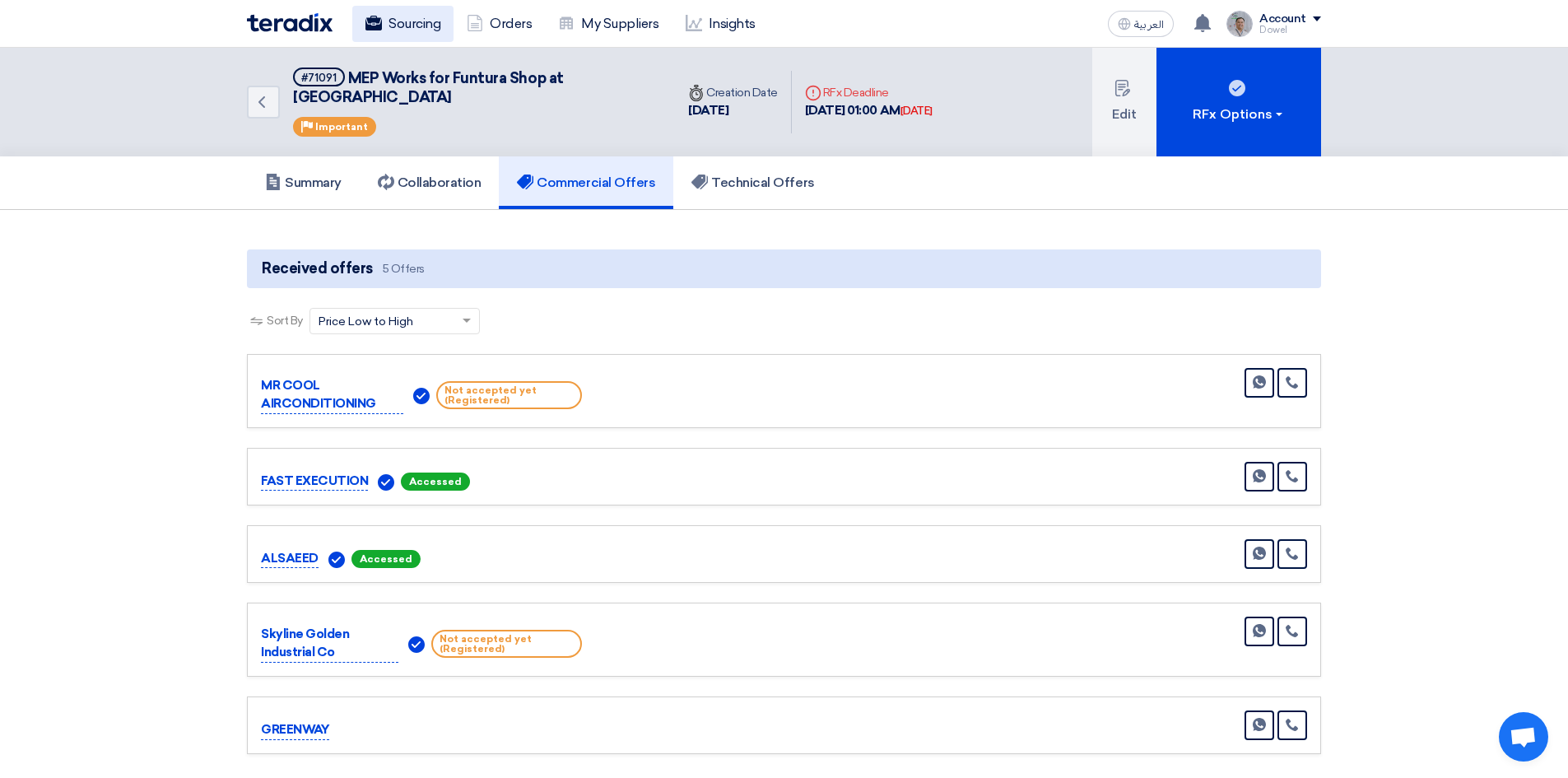
click at [426, 28] on link "Sourcing" at bounding box center [403, 24] width 101 height 36
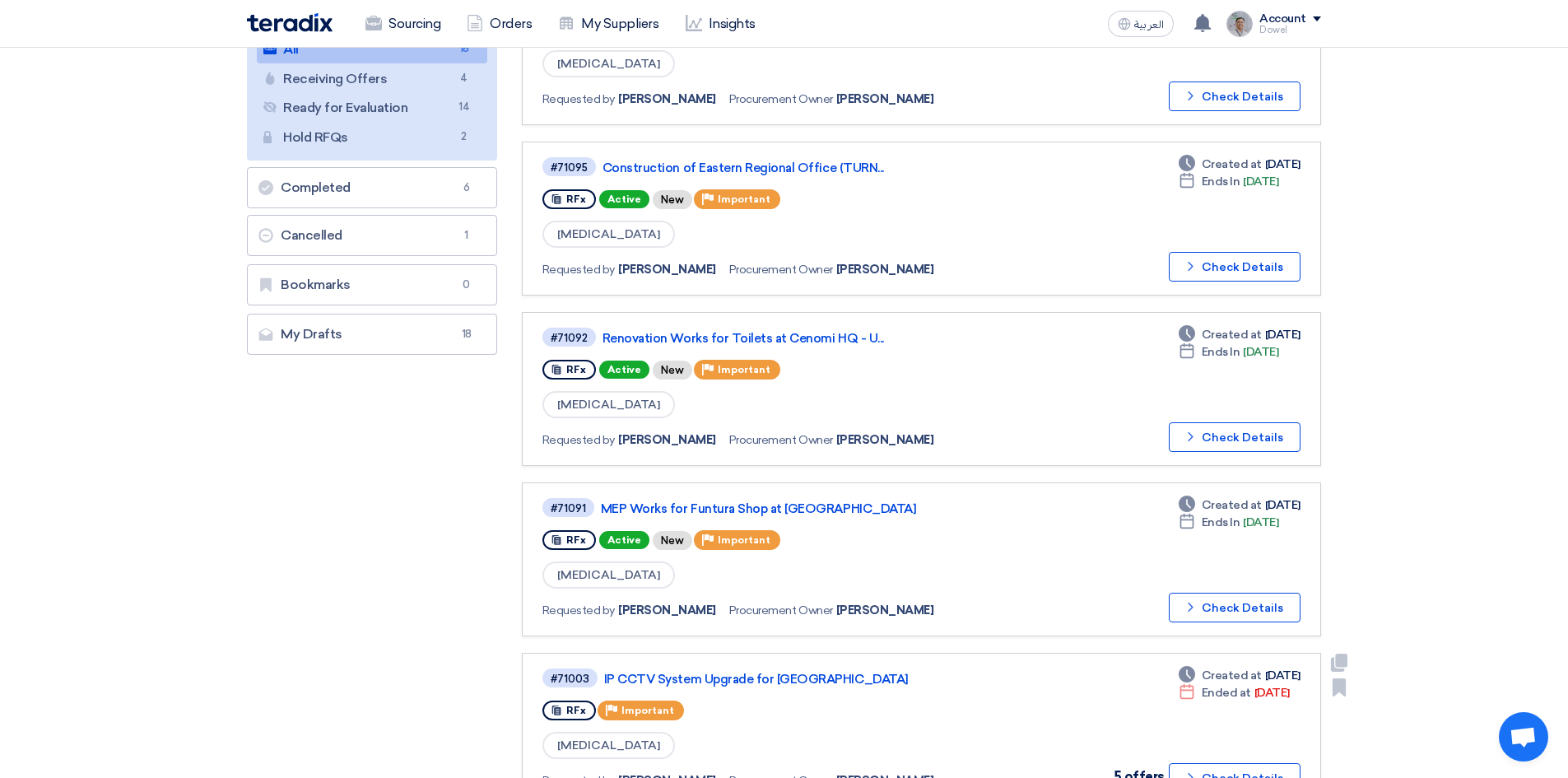
scroll to position [329, 0]
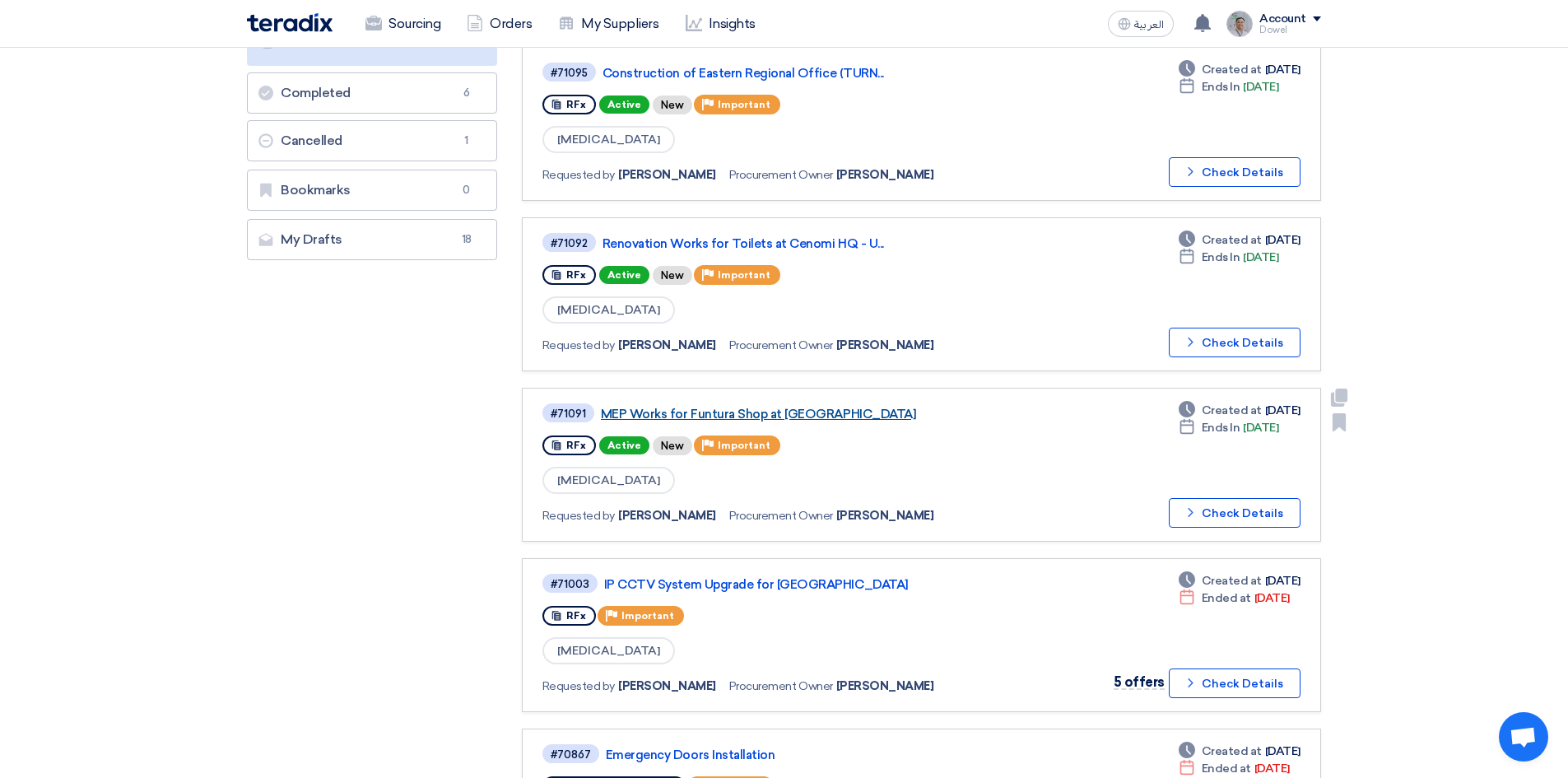
click at [743, 418] on link "MEP Works for Funtura Shop at [GEOGRAPHIC_DATA]" at bounding box center [806, 414] width 411 height 15
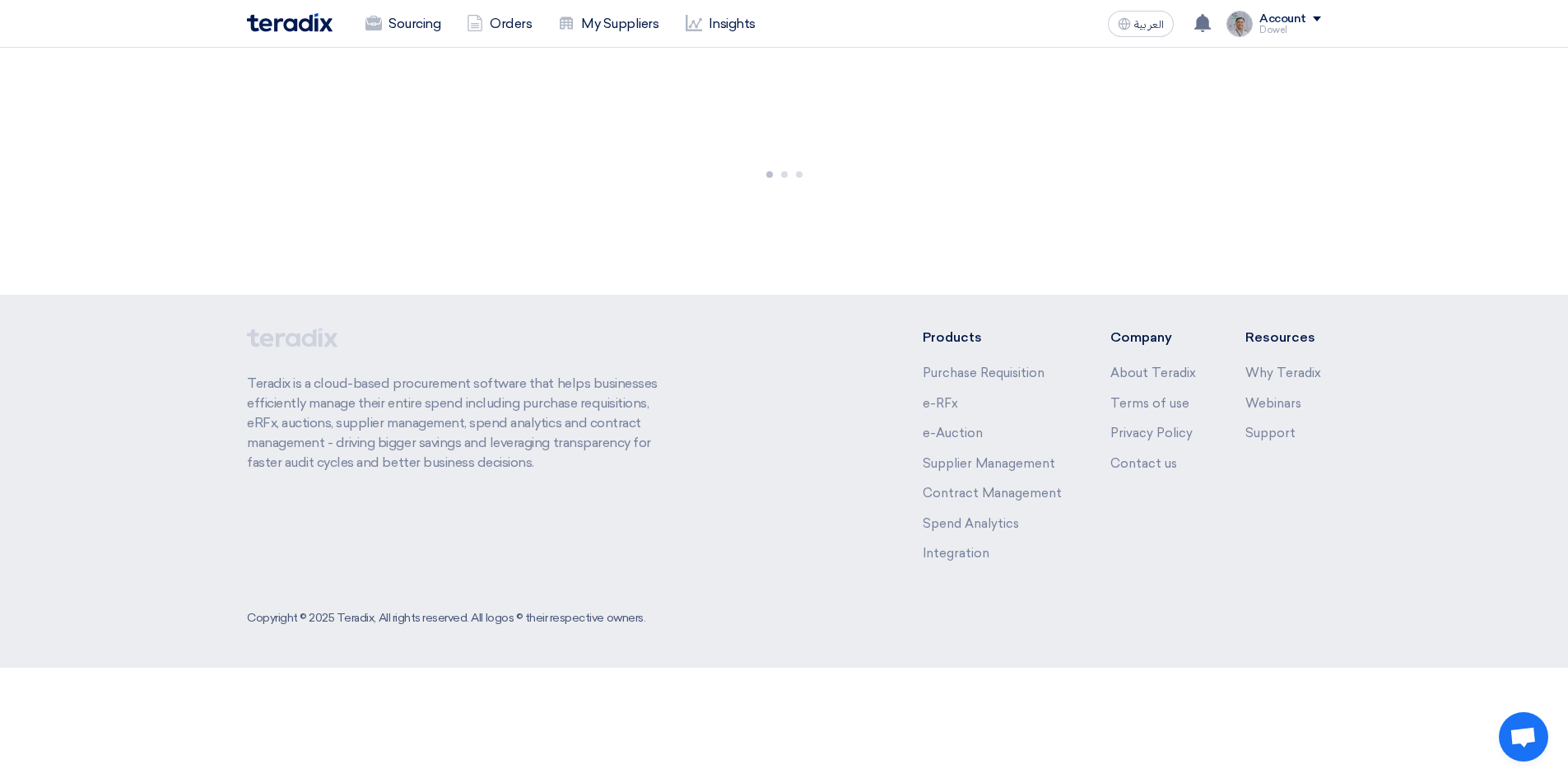
scroll to position [0, 0]
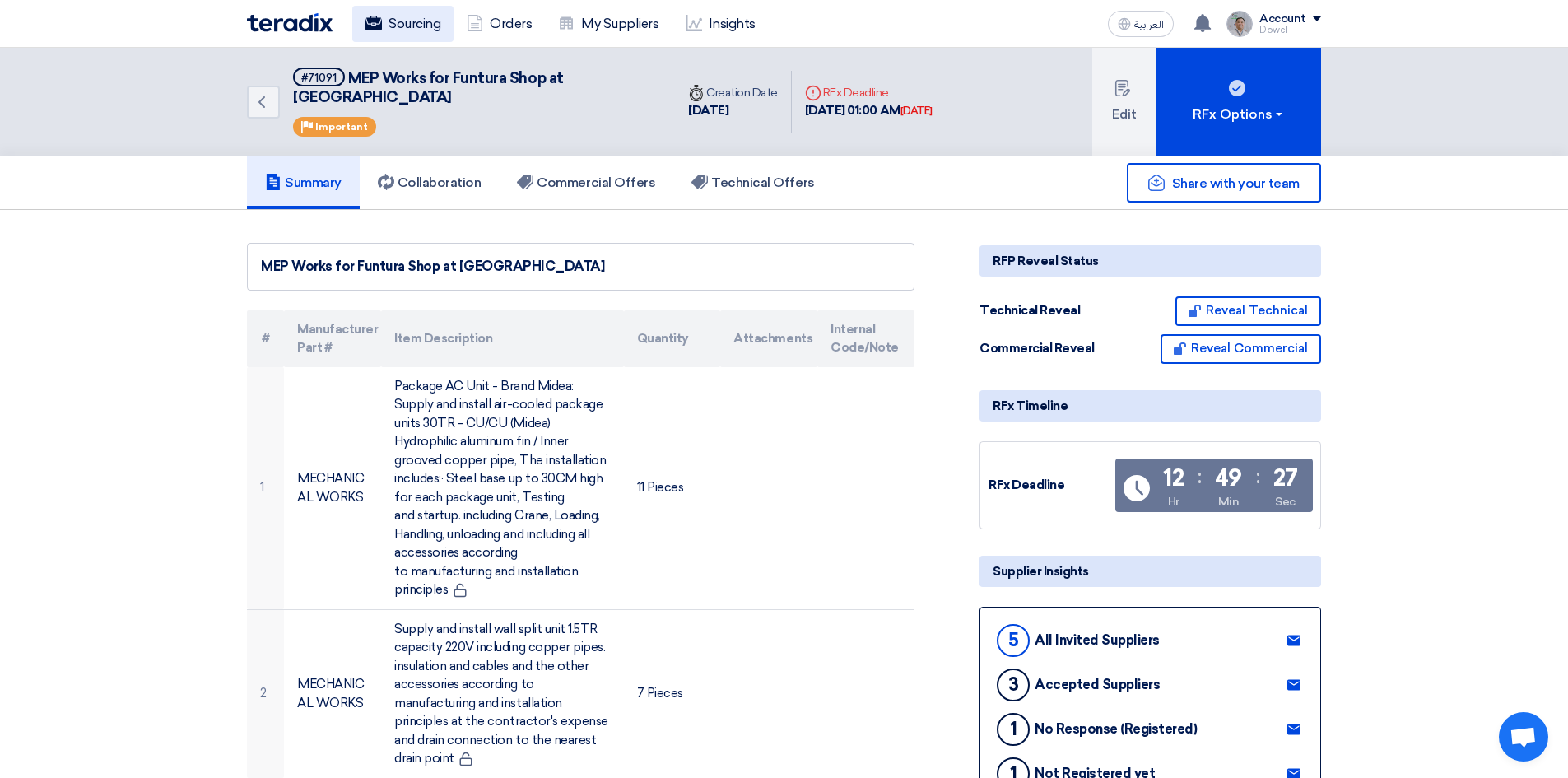
click at [404, 25] on link "Sourcing" at bounding box center [403, 24] width 101 height 36
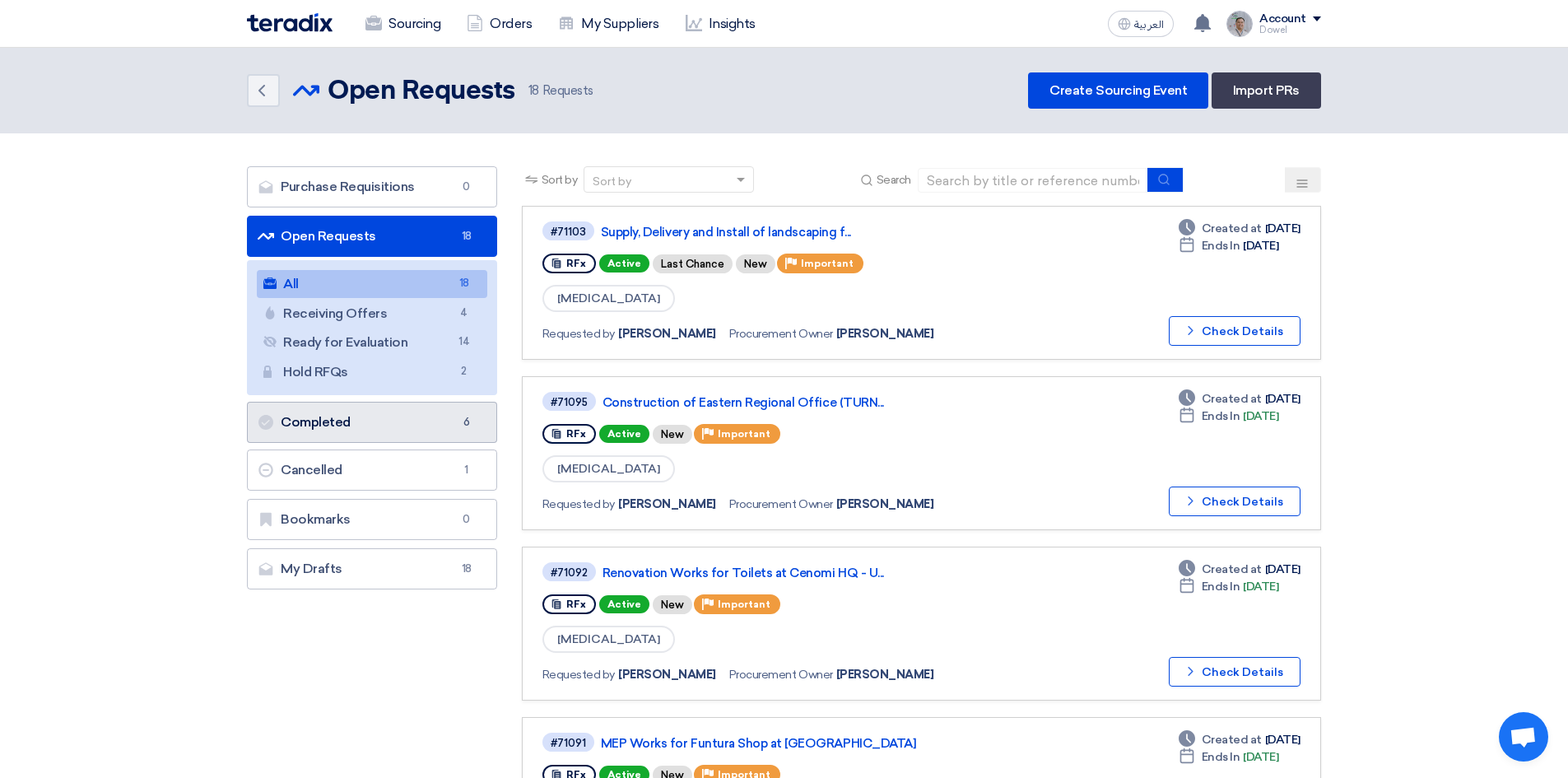
click at [358, 427] on link "Completed Completed 6" at bounding box center [371, 422] width 250 height 41
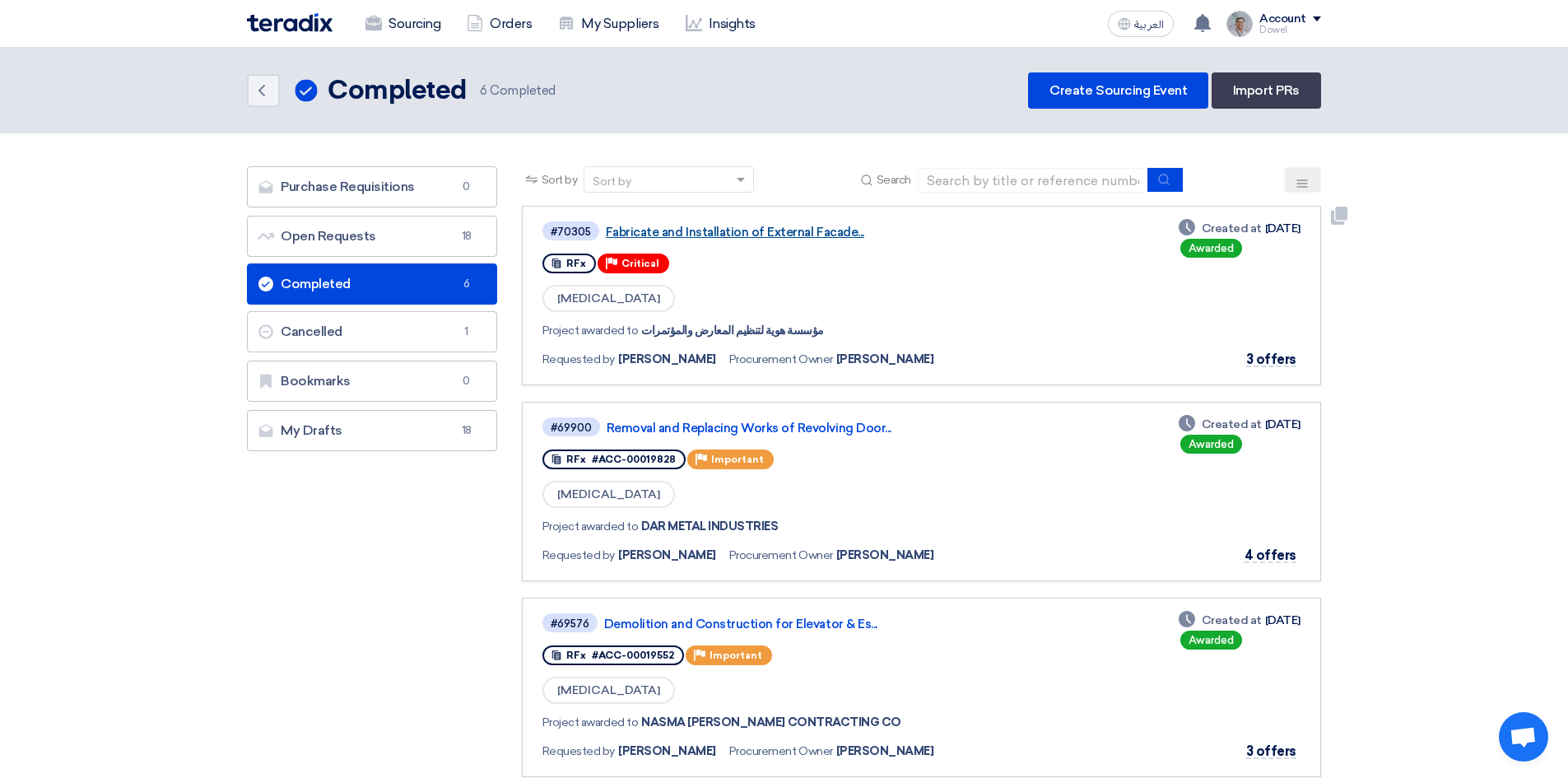
click at [737, 231] on link "Fabricate and Installation of External Facade..." at bounding box center [811, 232] width 411 height 15
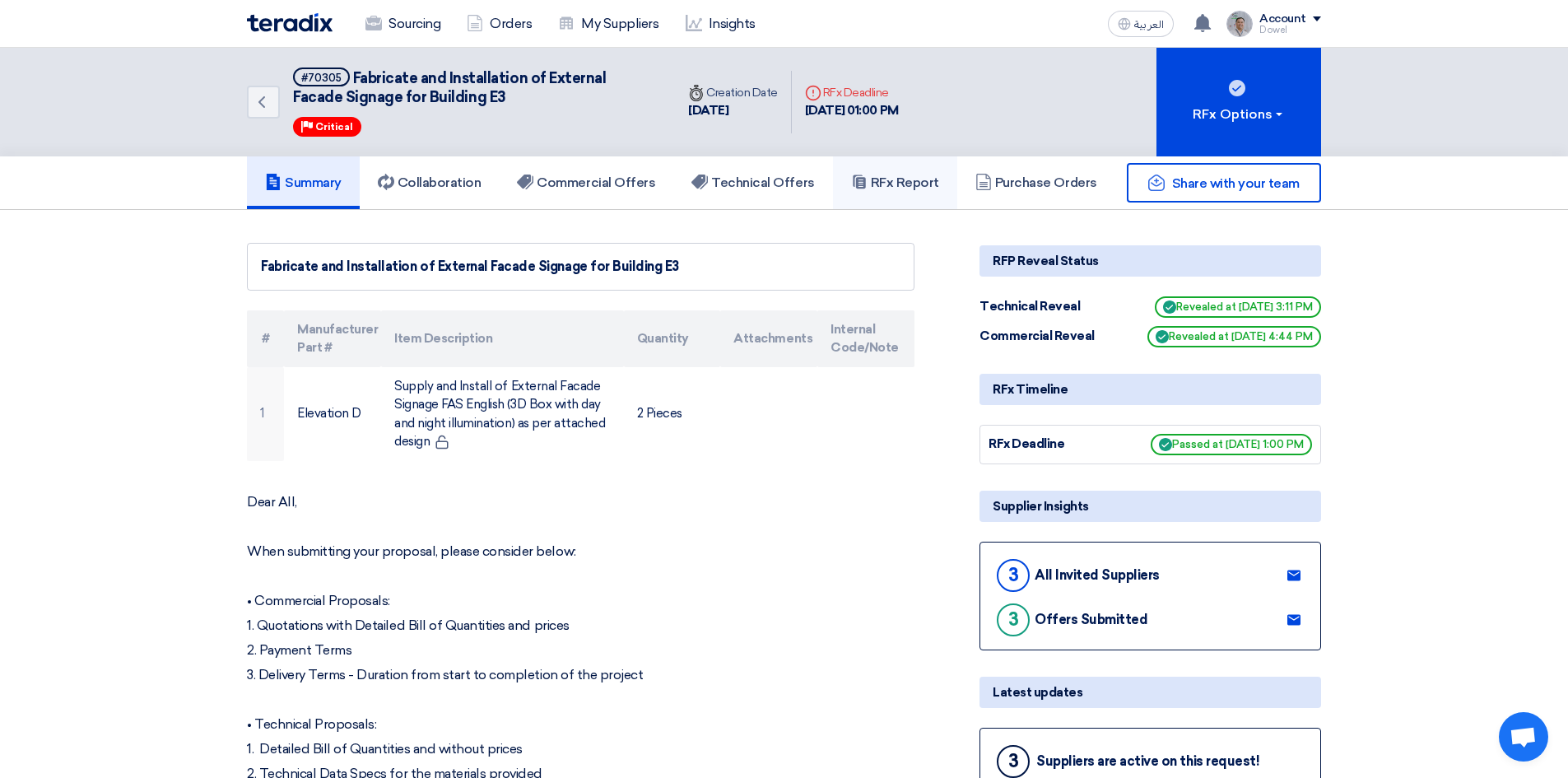
click at [895, 176] on h5 "RFx Report" at bounding box center [895, 183] width 88 height 17
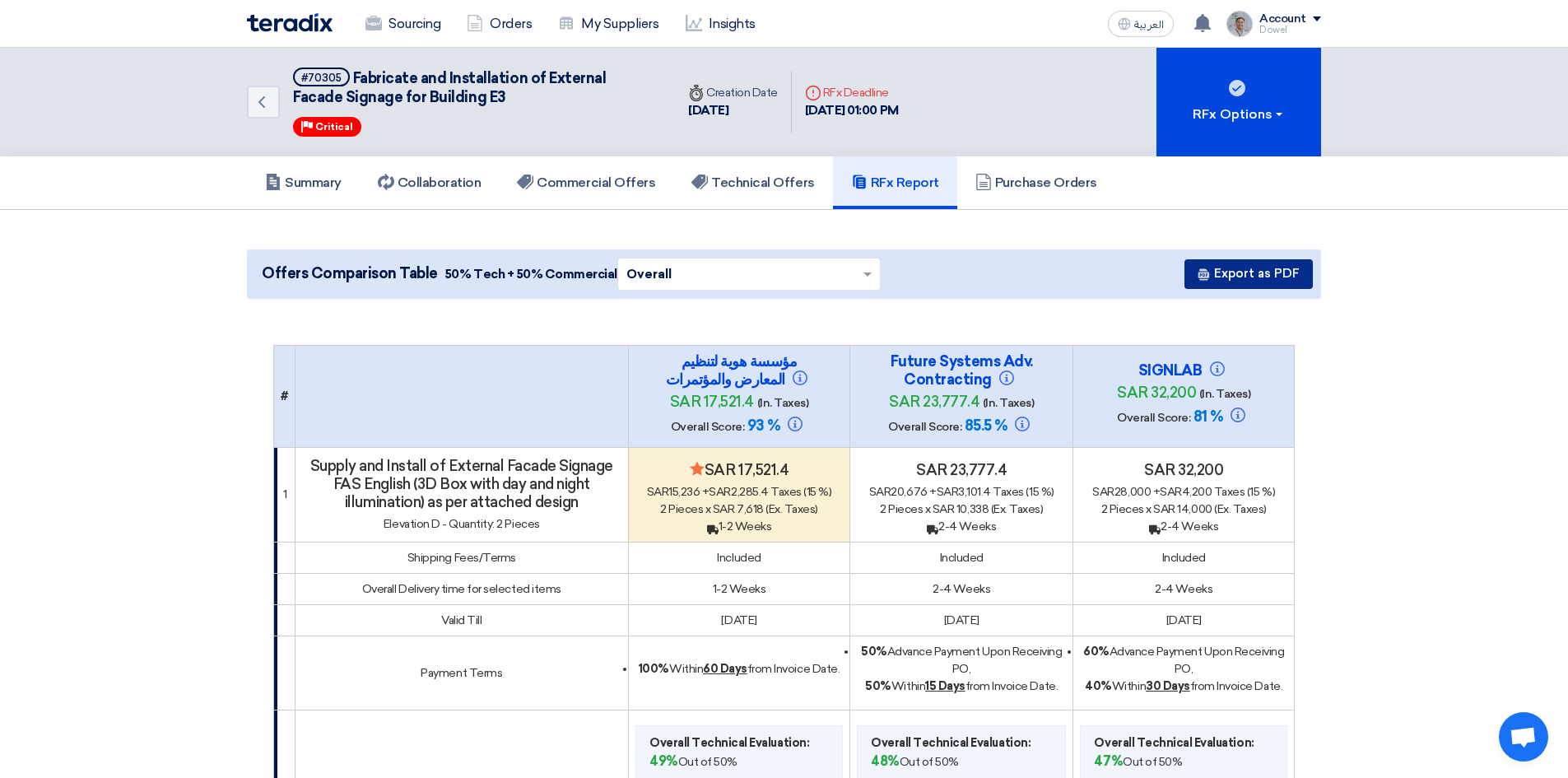
click at [1253, 273] on button "Export as PDF" at bounding box center [1248, 274] width 129 height 29
